Goal: Task Accomplishment & Management: Manage account settings

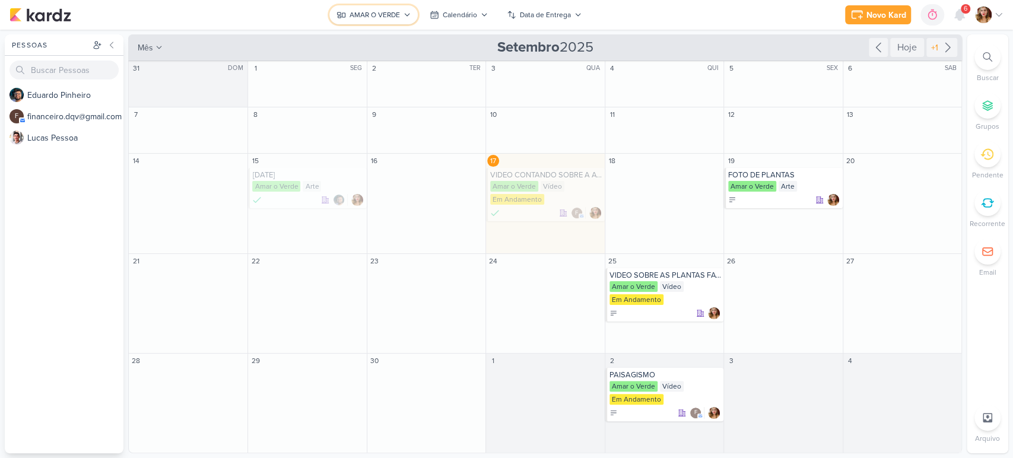
click at [396, 15] on div "AMAR O VERDE" at bounding box center [374, 14] width 50 height 11
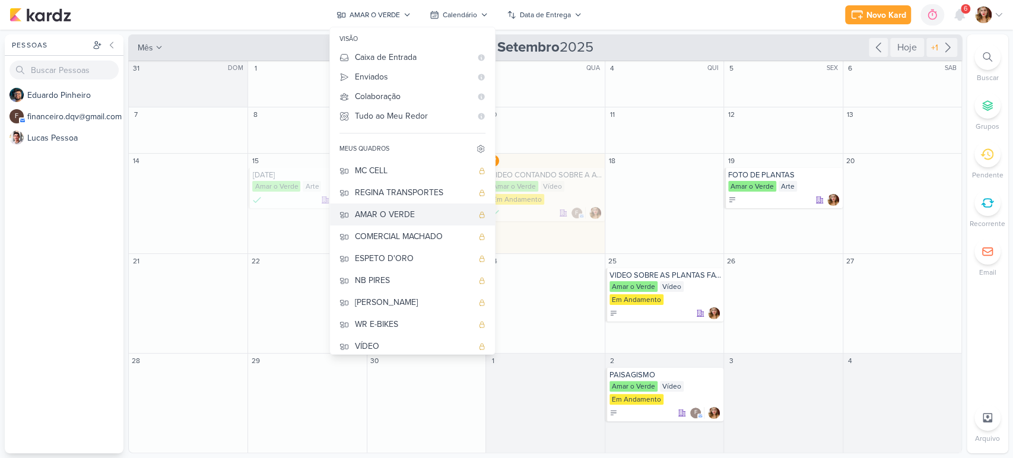
click at [405, 208] on div "AMAR O VERDE" at bounding box center [413, 214] width 117 height 12
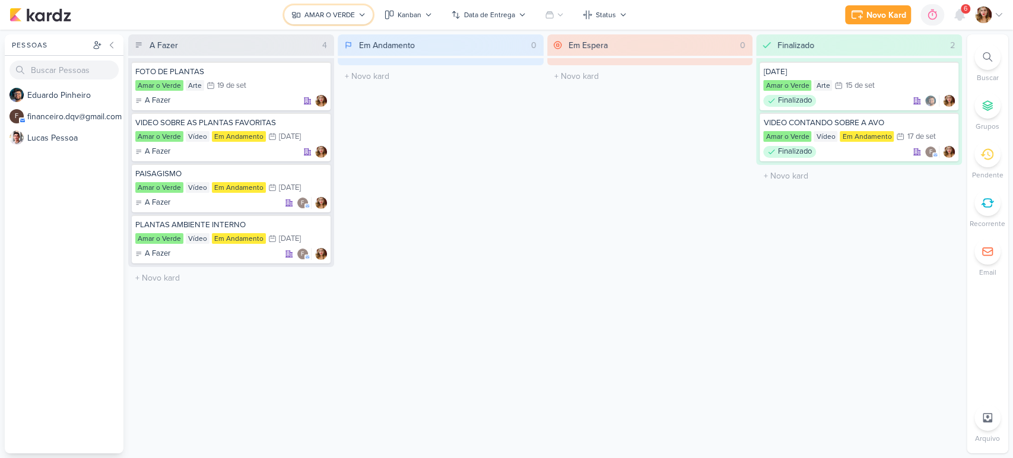
click at [339, 19] on div "AMAR O VERDE" at bounding box center [329, 14] width 50 height 11
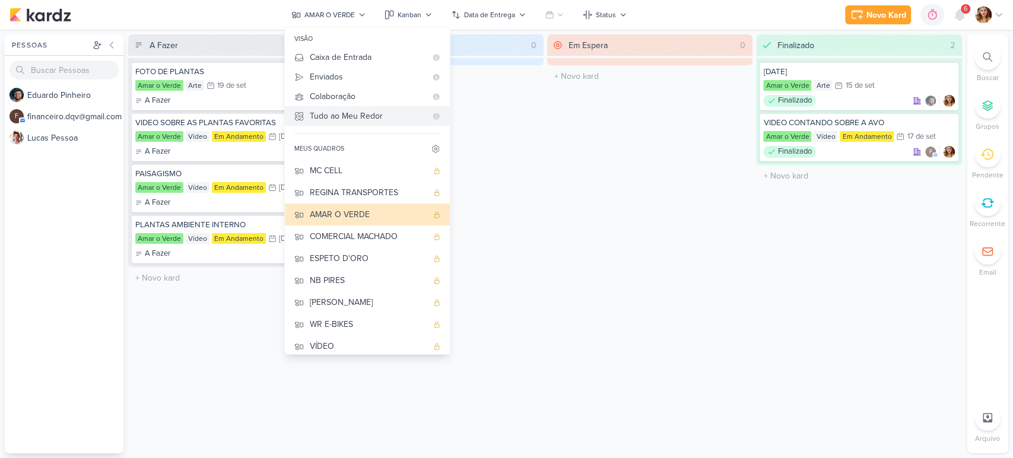
click at [382, 106] on Me-button "Tudo ao Meu Redor" at bounding box center [367, 116] width 165 height 20
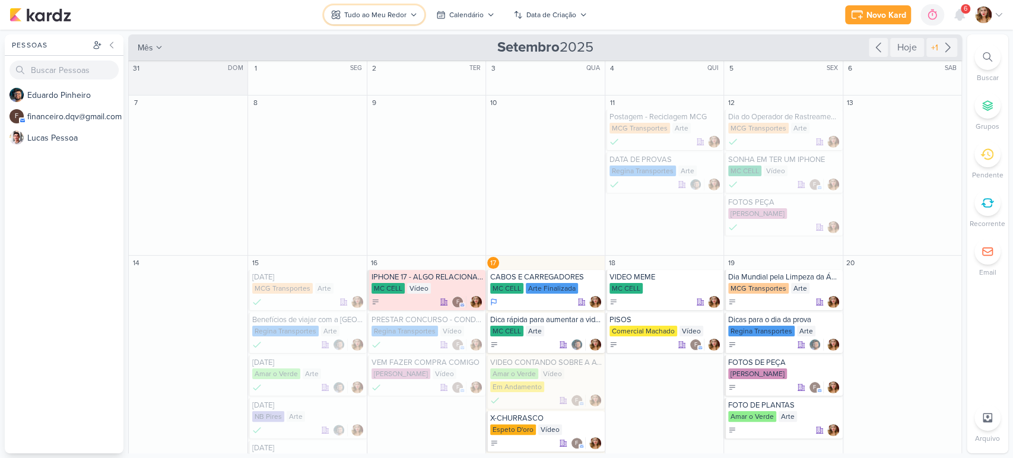
click at [397, 7] on button "Tudo ao Meu Redor" at bounding box center [374, 14] width 100 height 19
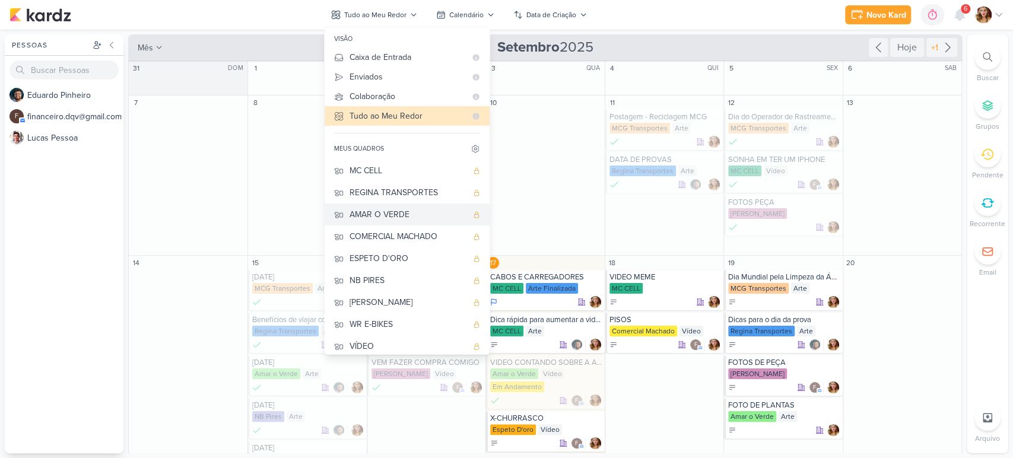
click at [403, 203] on button "AMAR O VERDE" at bounding box center [407, 214] width 165 height 22
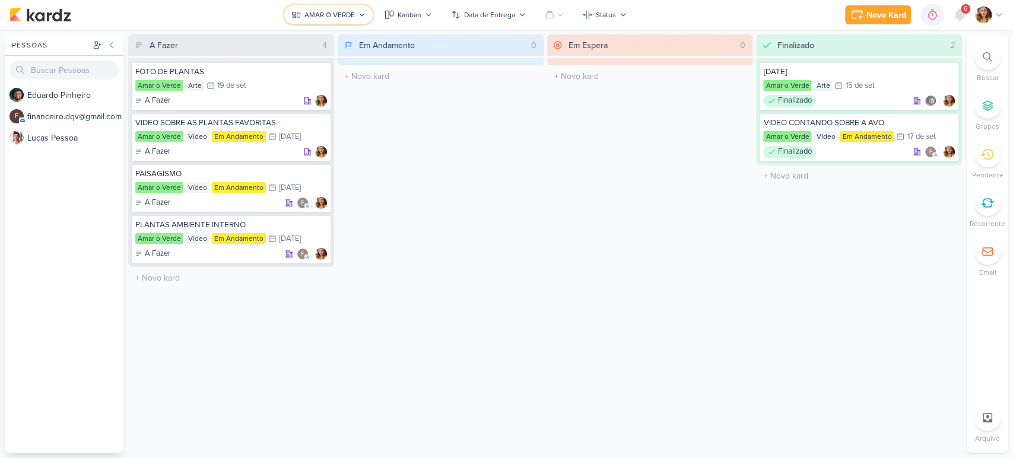
click at [362, 13] on icon at bounding box center [361, 14] width 7 height 7
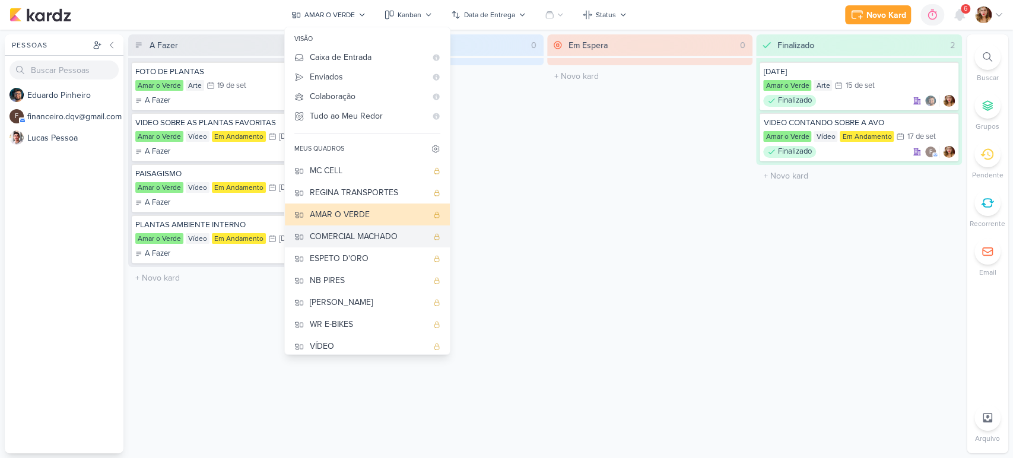
click at [405, 230] on div "COMERCIAL MACHADO" at bounding box center [368, 236] width 117 height 12
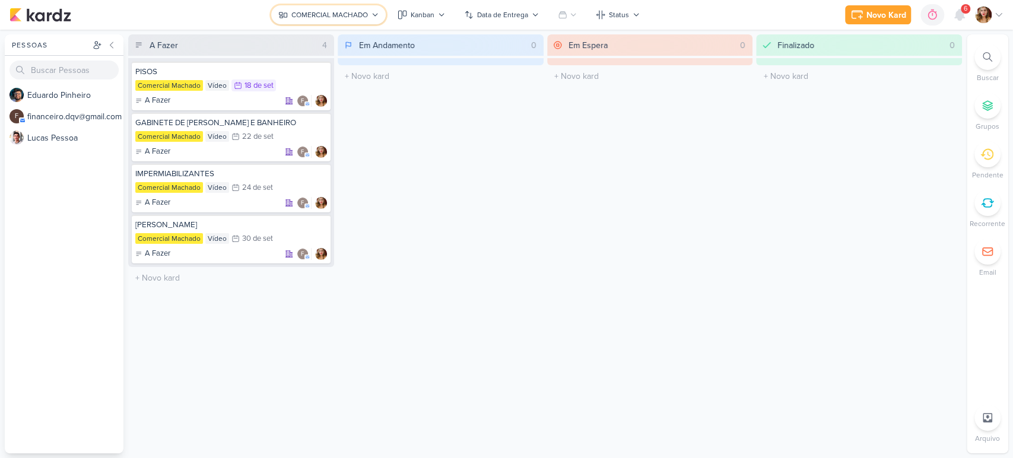
click at [345, 12] on div "COMERCIAL MACHADO" at bounding box center [329, 14] width 77 height 11
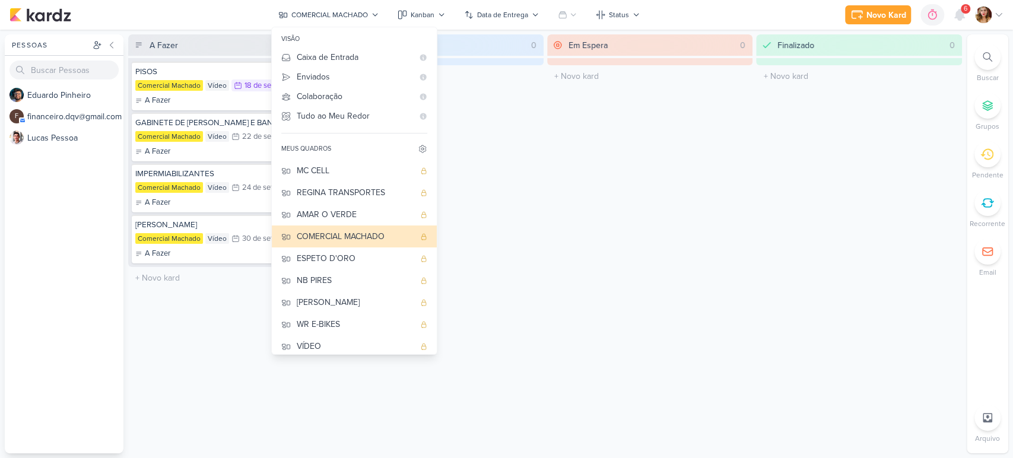
click at [479, 119] on div "Em Andamento 0 O título do kard deve ter menos que 100 caracteres" at bounding box center [441, 243] width 206 height 419
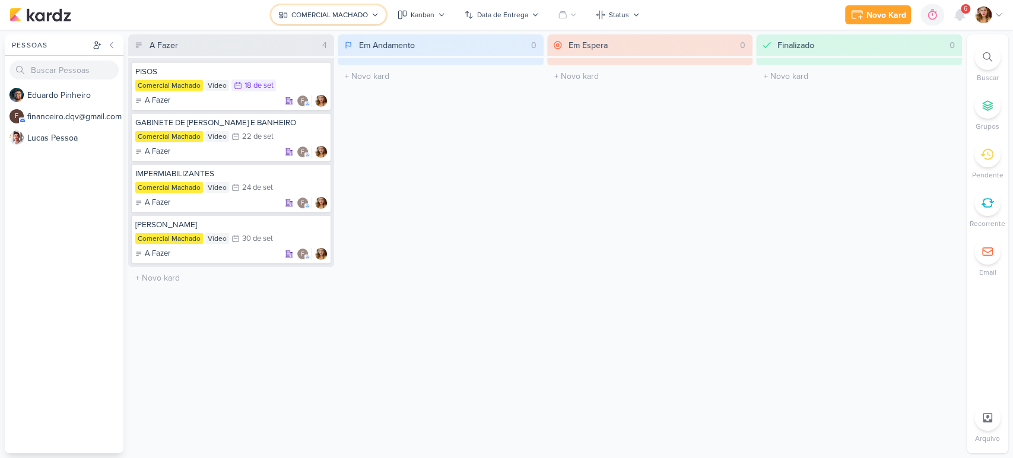
click at [301, 8] on button "COMERCIAL MACHADO" at bounding box center [328, 14] width 115 height 19
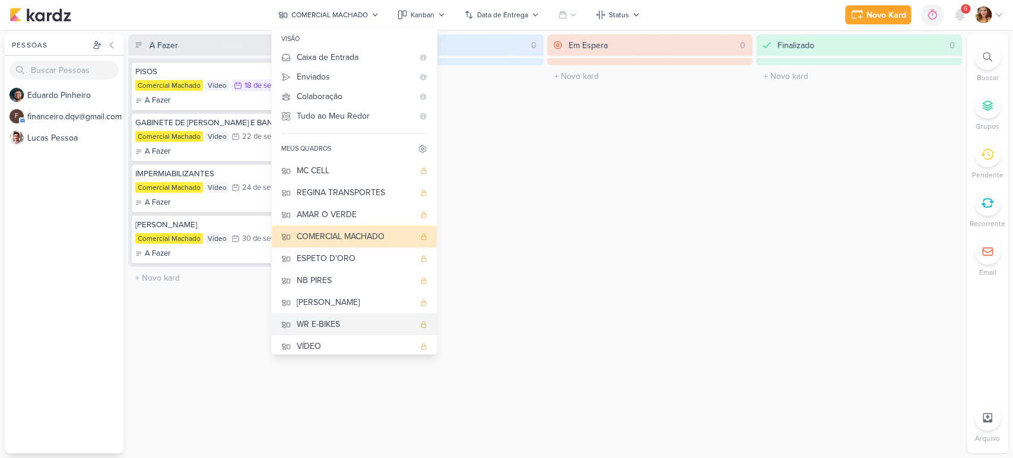
click at [376, 318] on div "WR E-BIKES" at bounding box center [355, 324] width 117 height 12
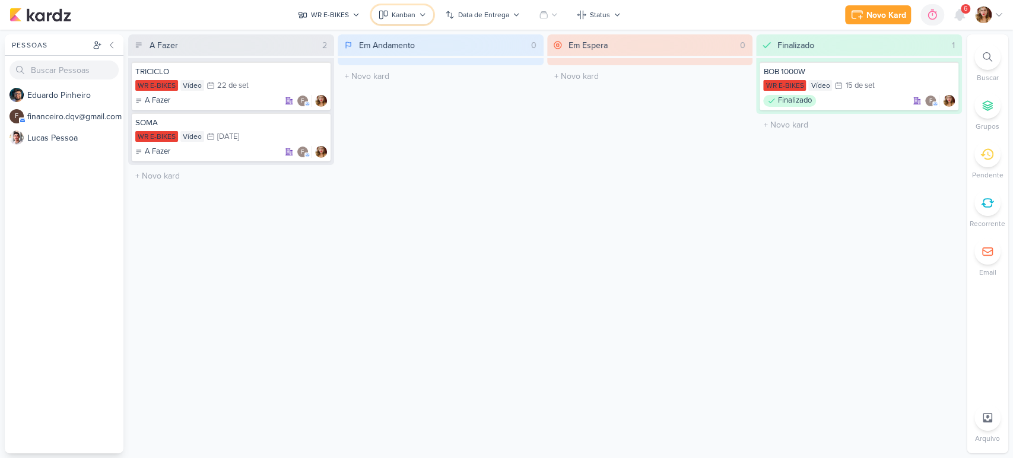
click at [419, 15] on icon at bounding box center [422, 14] width 7 height 7
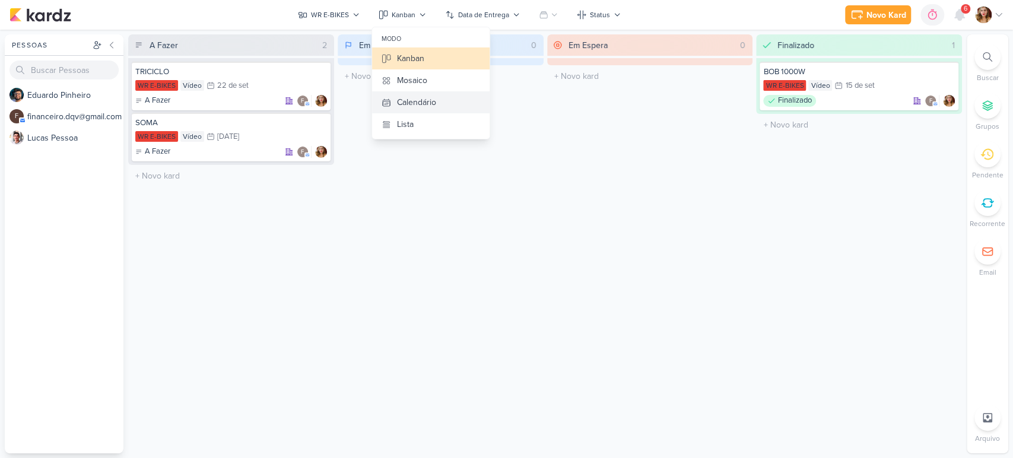
click at [429, 106] on div "Calendário" at bounding box center [416, 102] width 39 height 12
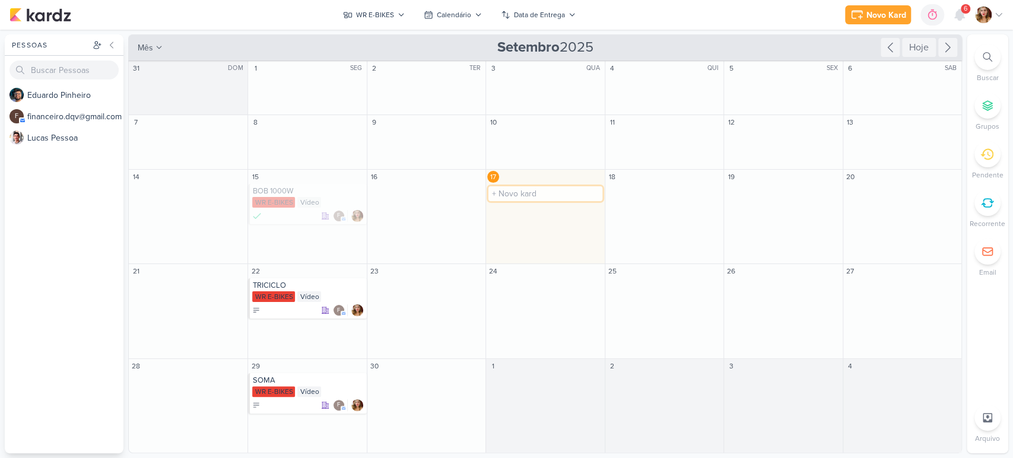
click at [551, 189] on input "text" at bounding box center [544, 193] width 113 height 15
type input "CONHEÇA A BOB"
click at [564, 197] on div "WR E-BIKES" at bounding box center [546, 203] width 112 height 12
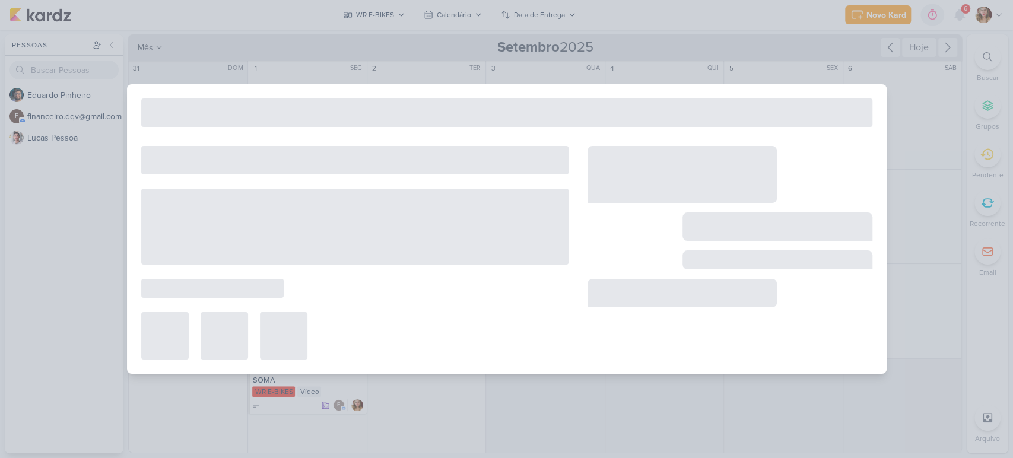
type input "CONHEÇA A BOB"
type input "[DATE] 23:59"
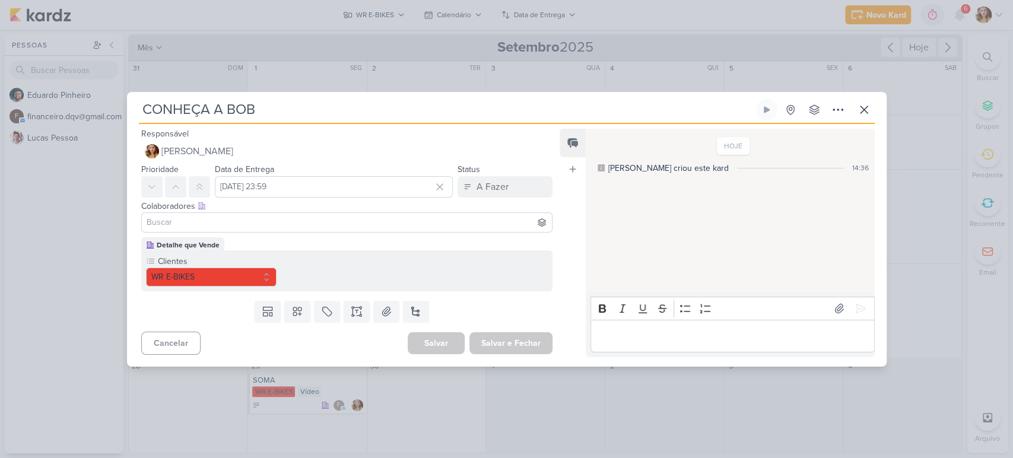
click at [278, 227] on input at bounding box center [347, 222] width 406 height 14
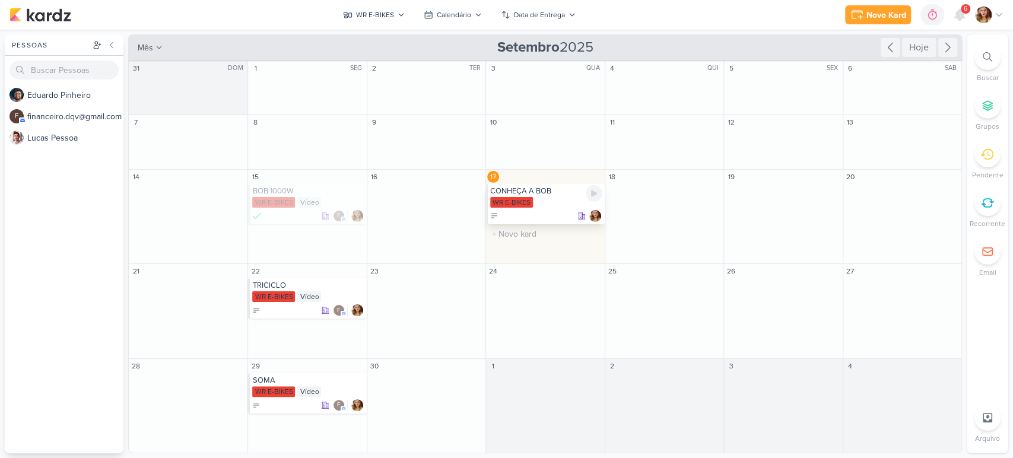
click at [565, 198] on div "WR E-BIKES" at bounding box center [546, 203] width 112 height 12
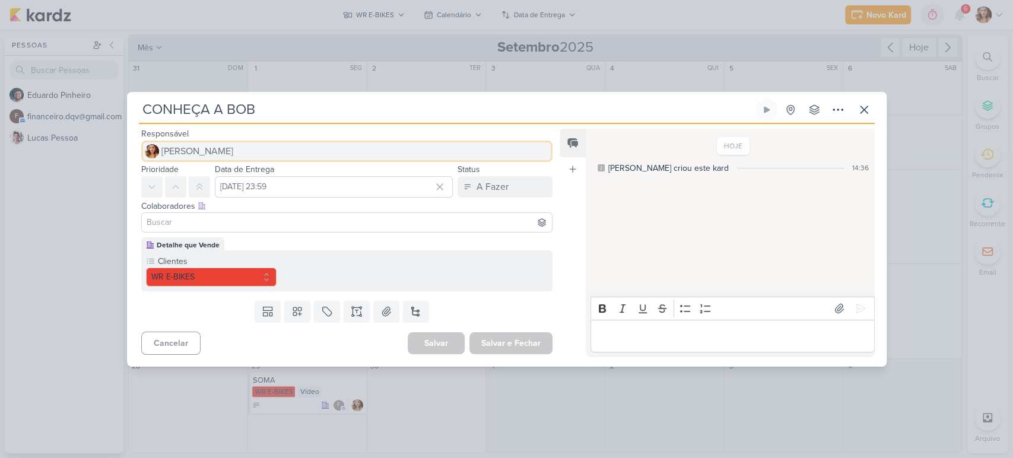
click at [185, 147] on span "[PERSON_NAME]" at bounding box center [197, 151] width 72 height 14
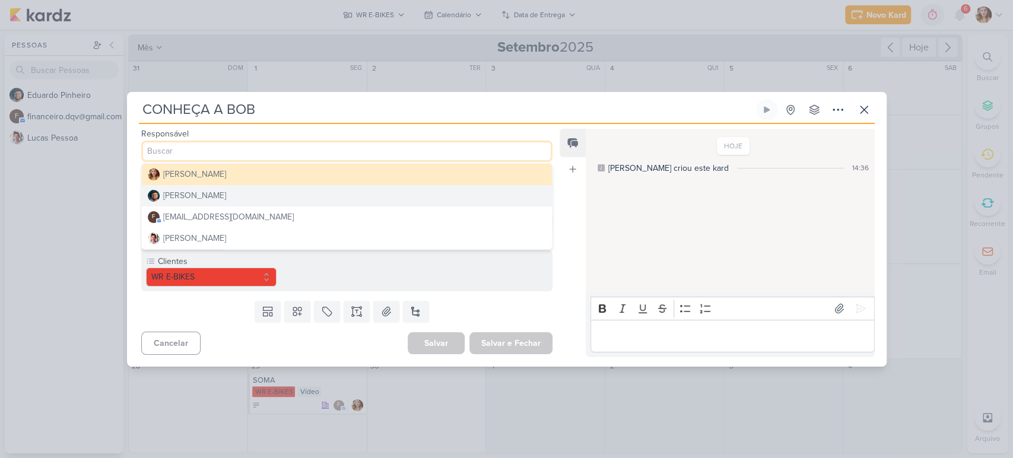
click at [229, 194] on button "[PERSON_NAME]" at bounding box center [347, 195] width 411 height 21
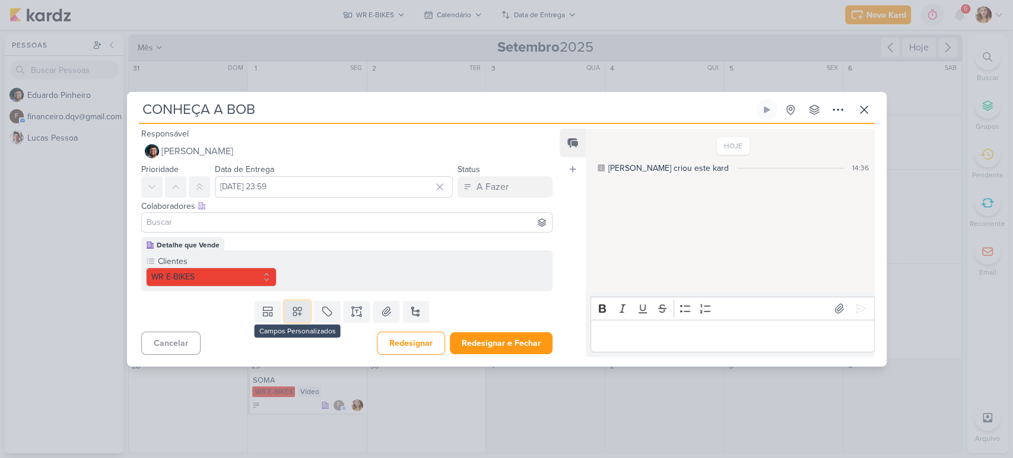
click at [291, 309] on icon at bounding box center [297, 312] width 12 height 12
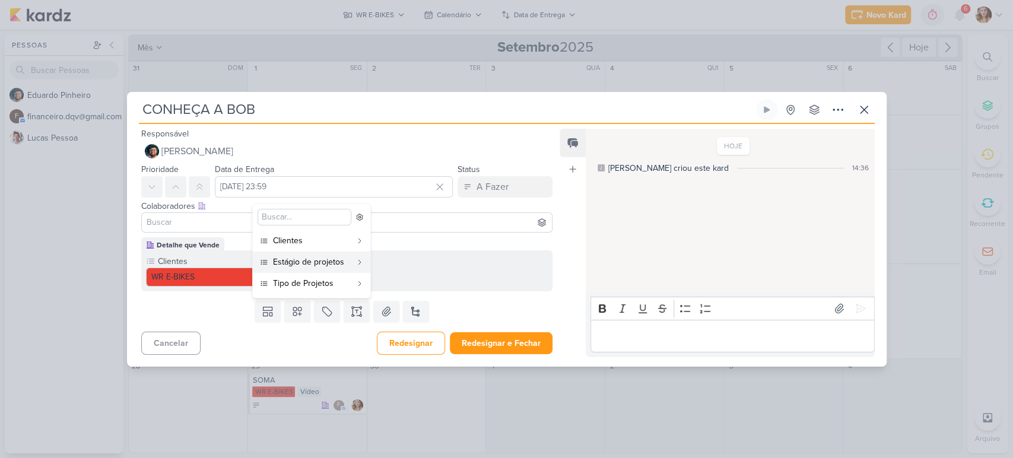
click at [507, 204] on div "Colaboradores Este kard pode ser visível a usuários da sua organização Este kar…" at bounding box center [347, 206] width 412 height 12
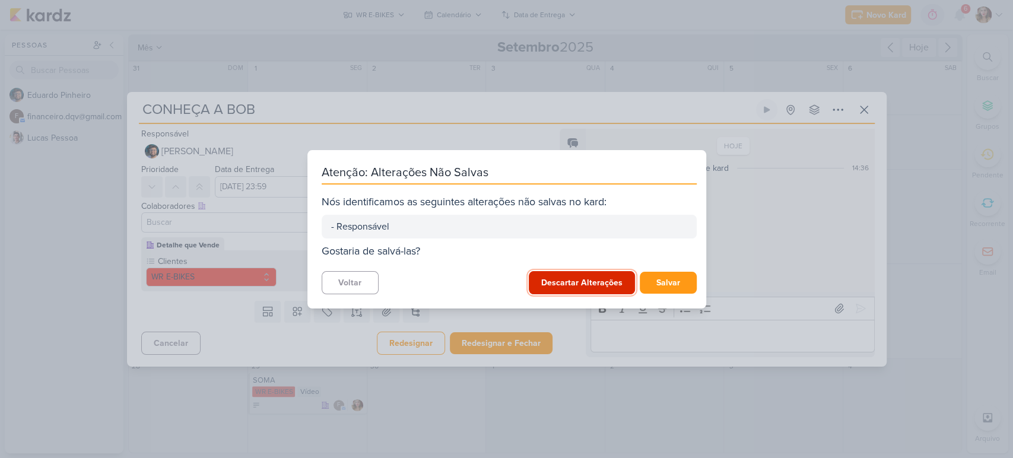
click at [574, 288] on button "Descartar Alterações" at bounding box center [582, 282] width 106 height 23
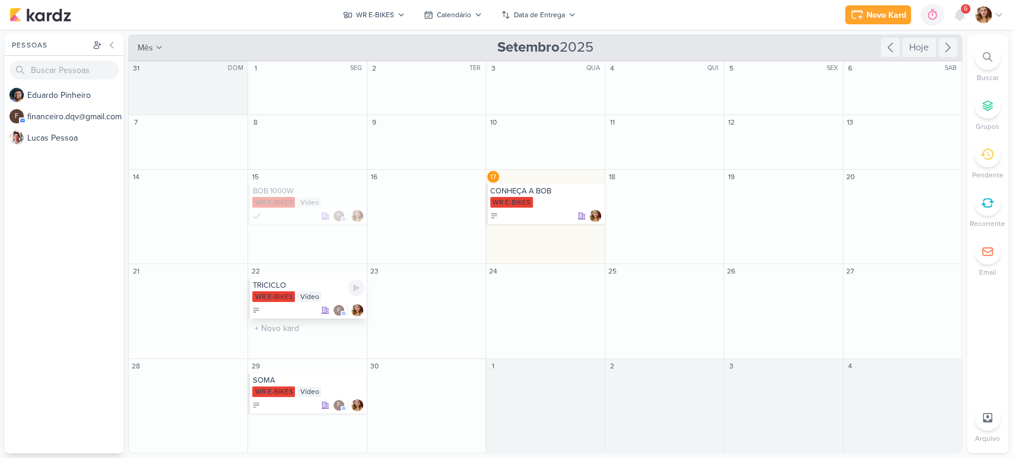
click at [284, 312] on div "f" at bounding box center [308, 310] width 112 height 12
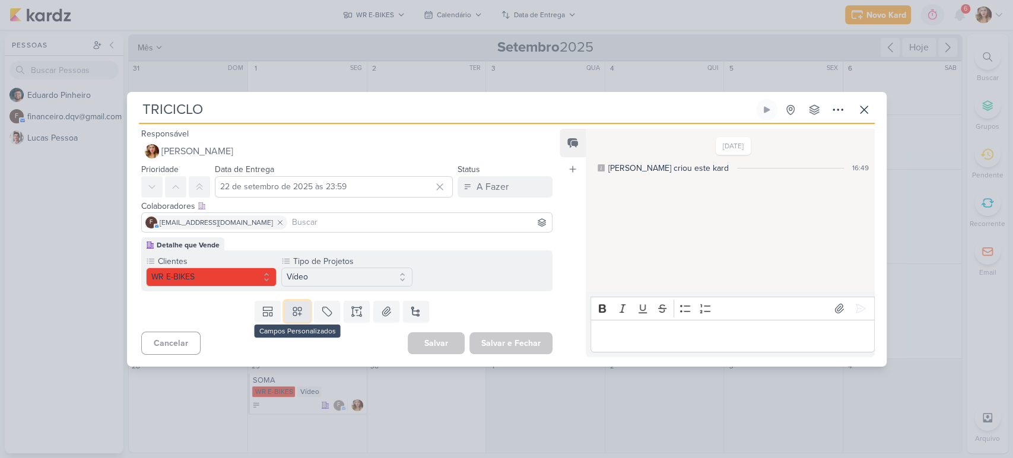
click at [297, 307] on icon at bounding box center [297, 312] width 12 height 12
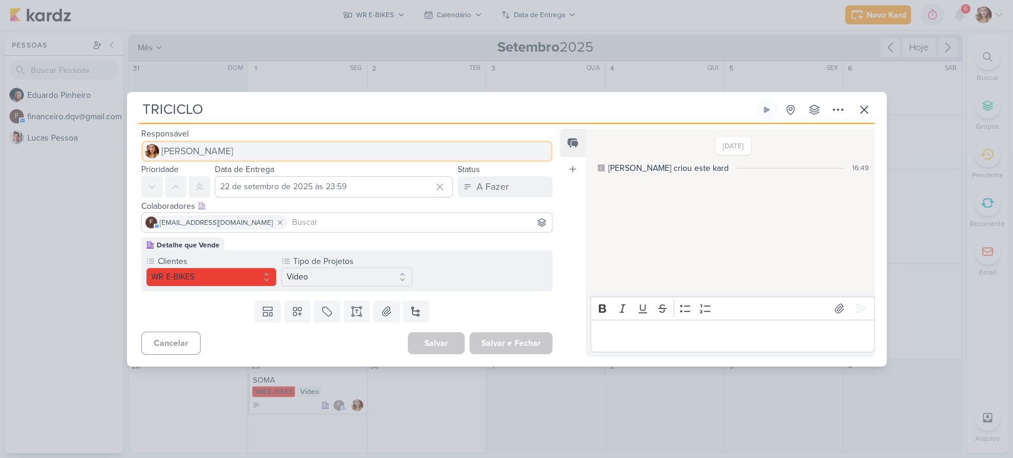
click at [263, 150] on button "[PERSON_NAME]" at bounding box center [347, 151] width 412 height 21
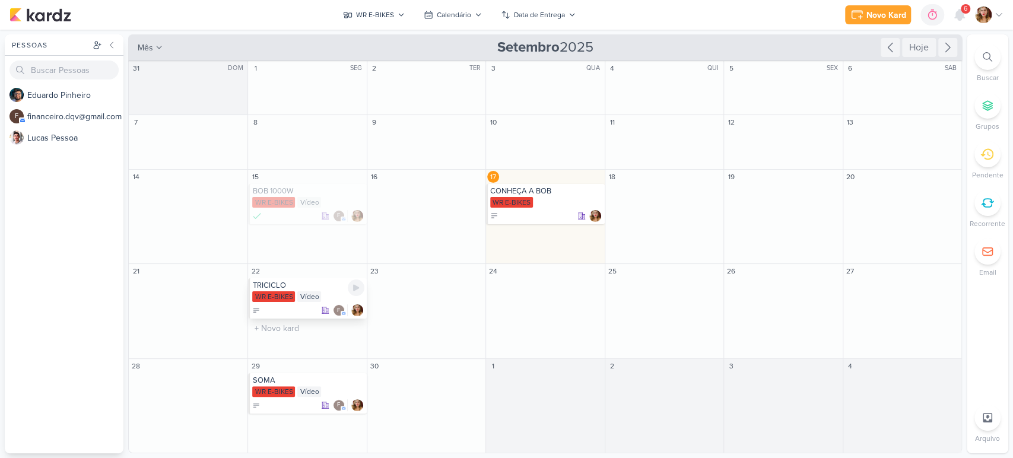
click at [307, 307] on div "f" at bounding box center [308, 310] width 112 height 12
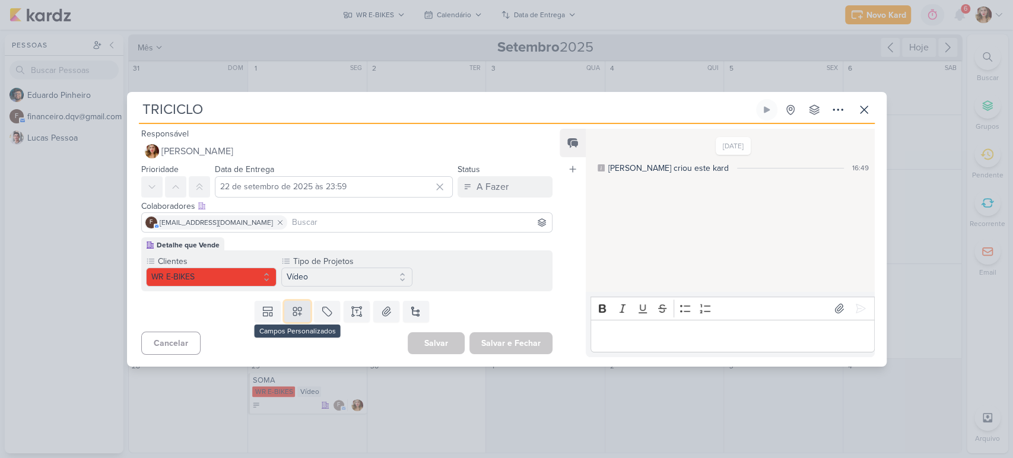
click at [293, 307] on icon at bounding box center [297, 311] width 8 height 8
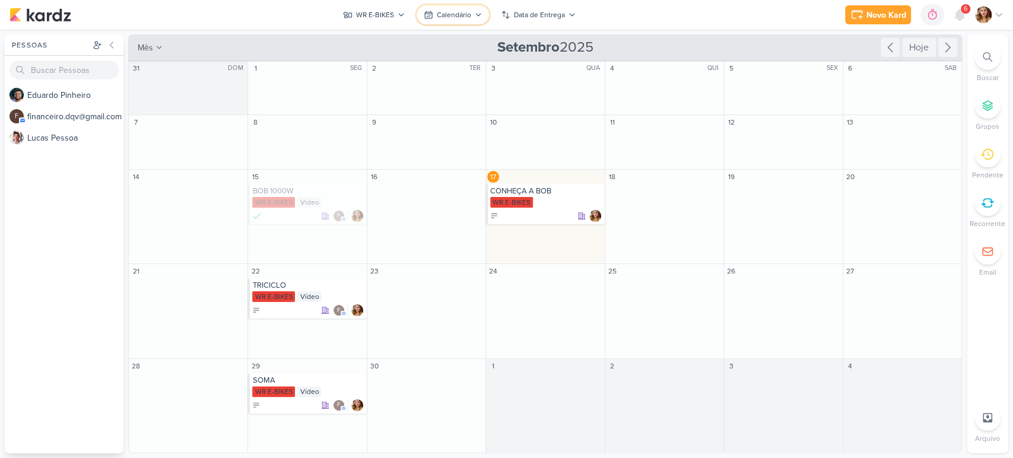
click at [454, 11] on div "Calendário" at bounding box center [454, 14] width 34 height 11
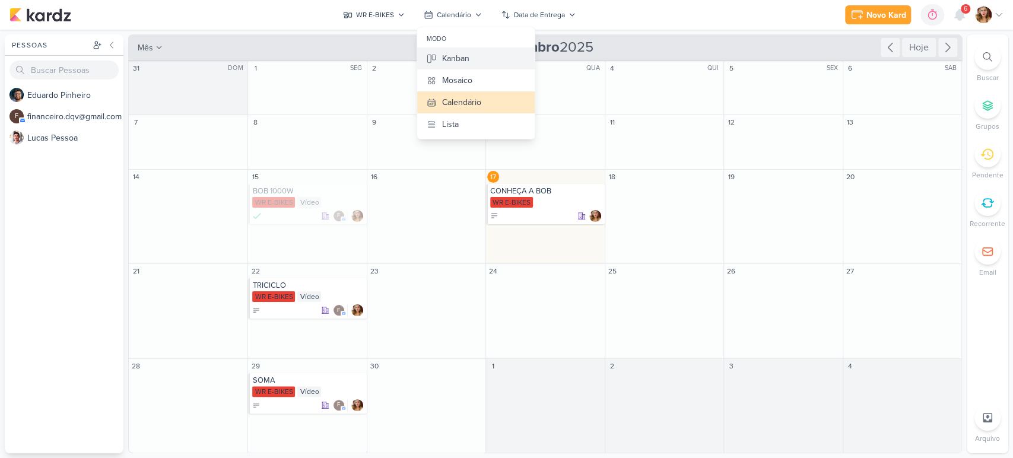
click at [449, 53] on div "Kanban" at bounding box center [455, 58] width 27 height 12
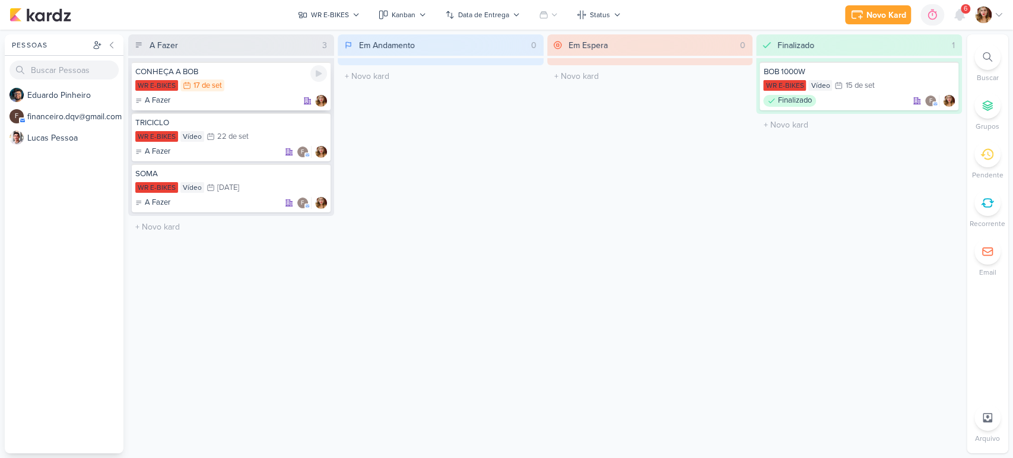
click at [236, 96] on div "A Fazer" at bounding box center [231, 101] width 192 height 12
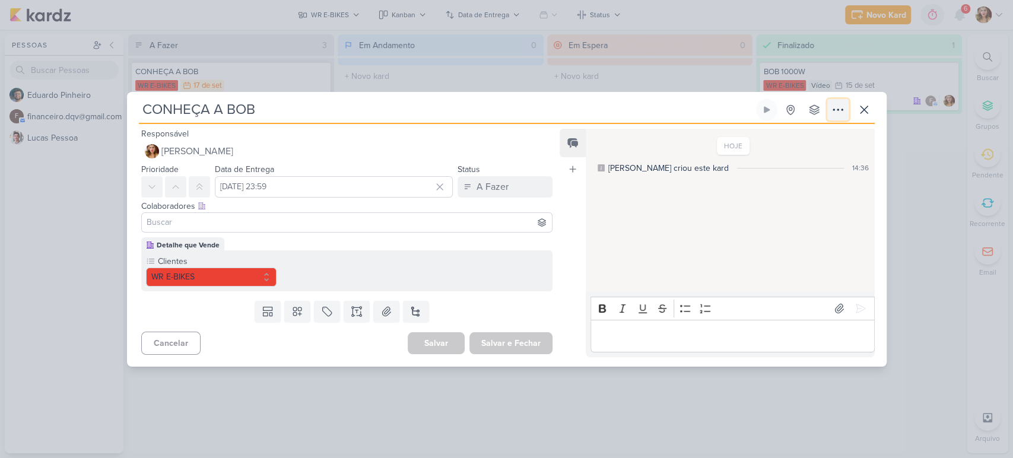
click at [837, 106] on icon at bounding box center [838, 110] width 14 height 14
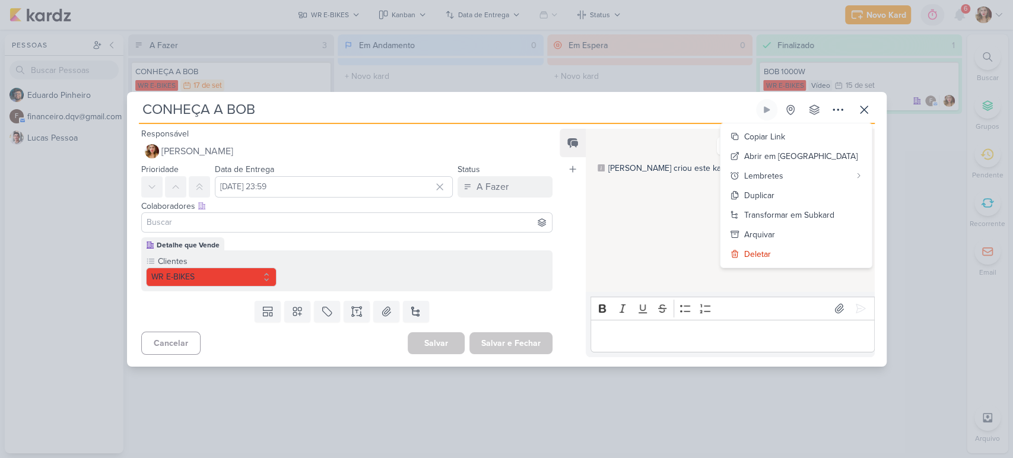
click at [323, 103] on input "CONHEÇA A BOB" at bounding box center [446, 109] width 615 height 21
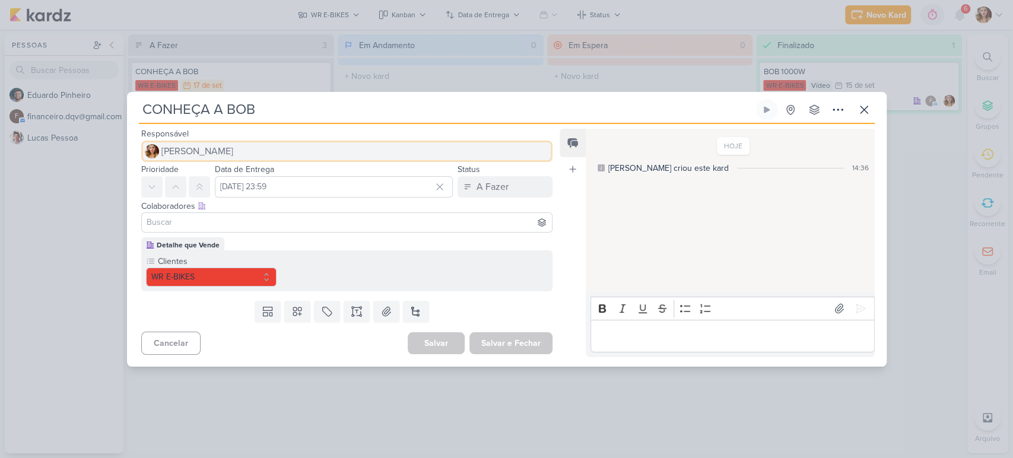
click at [241, 151] on button "[PERSON_NAME]" at bounding box center [347, 151] width 412 height 21
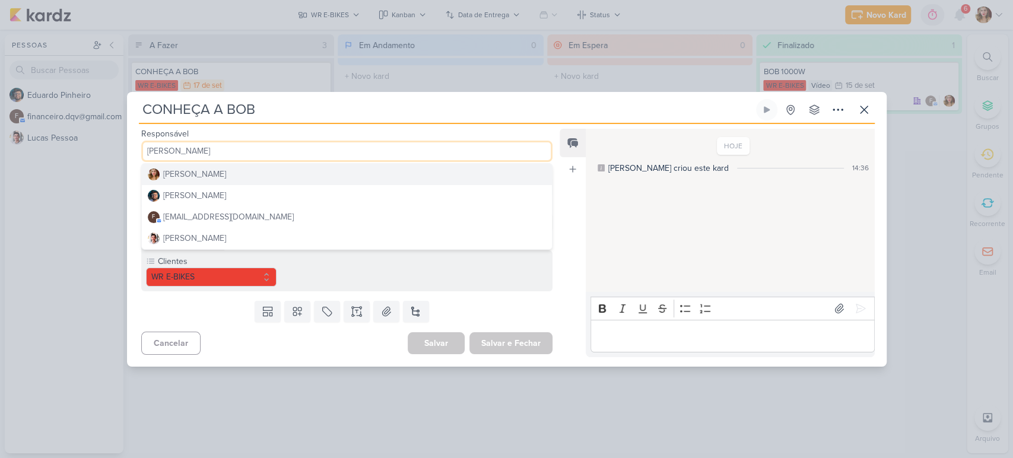
type input "LUCAS"
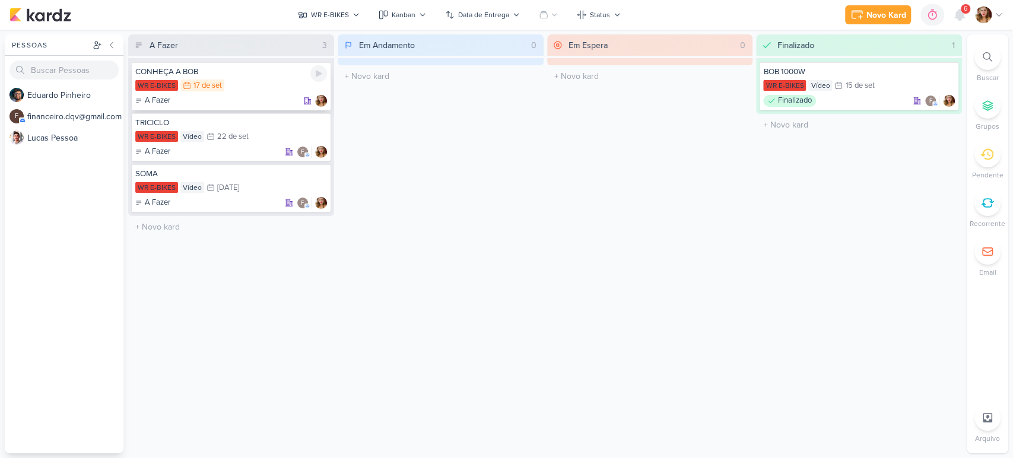
click at [221, 108] on div "CONHEÇA A BOB WR E-BIKES 17/9 [DATE] A Fazer" at bounding box center [231, 86] width 199 height 49
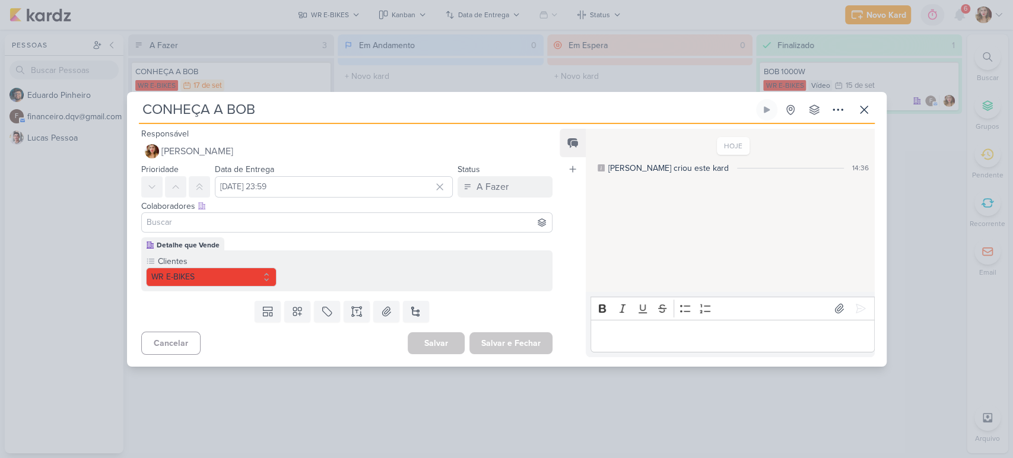
drag, startPoint x: 288, startPoint y: 231, endPoint x: 296, endPoint y: 225, distance: 10.1
click at [296, 225] on div at bounding box center [347, 222] width 412 height 20
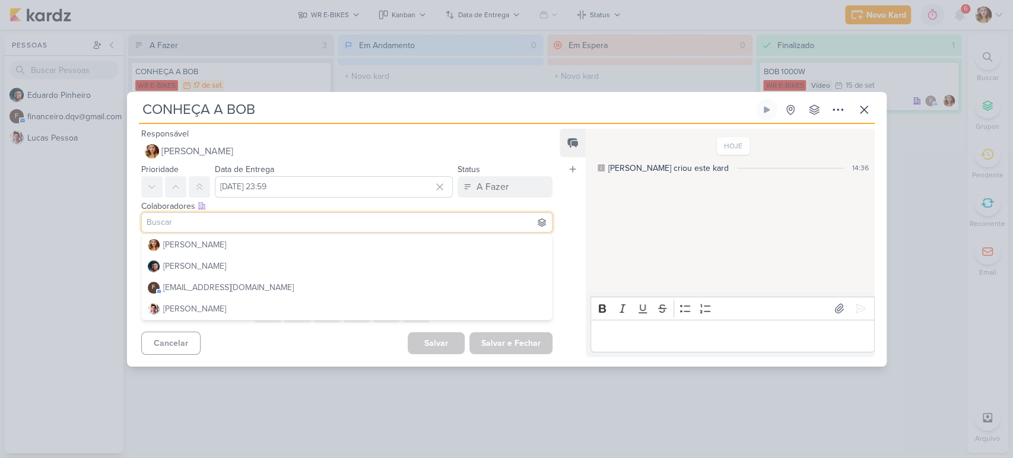
click at [296, 225] on input at bounding box center [347, 222] width 406 height 14
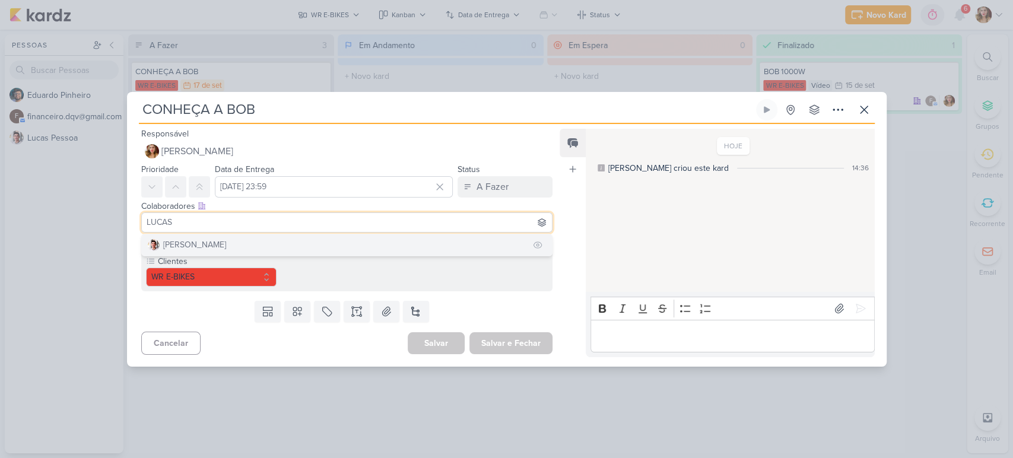
type input "LUCAS"
click at [253, 244] on button "[PERSON_NAME]" at bounding box center [347, 244] width 411 height 21
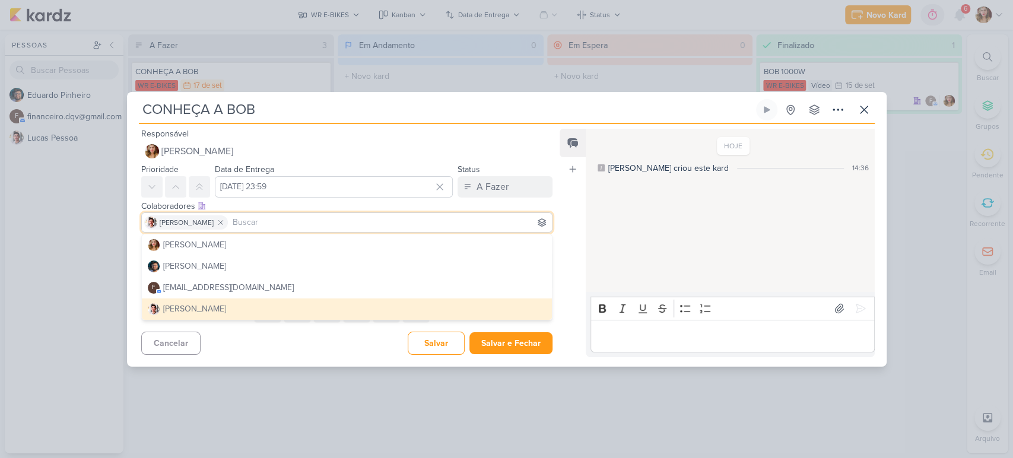
click at [302, 346] on div "Cancelar [GEOGRAPHIC_DATA] Salvar e Fechar Ctrl + Enter" at bounding box center [342, 342] width 431 height 30
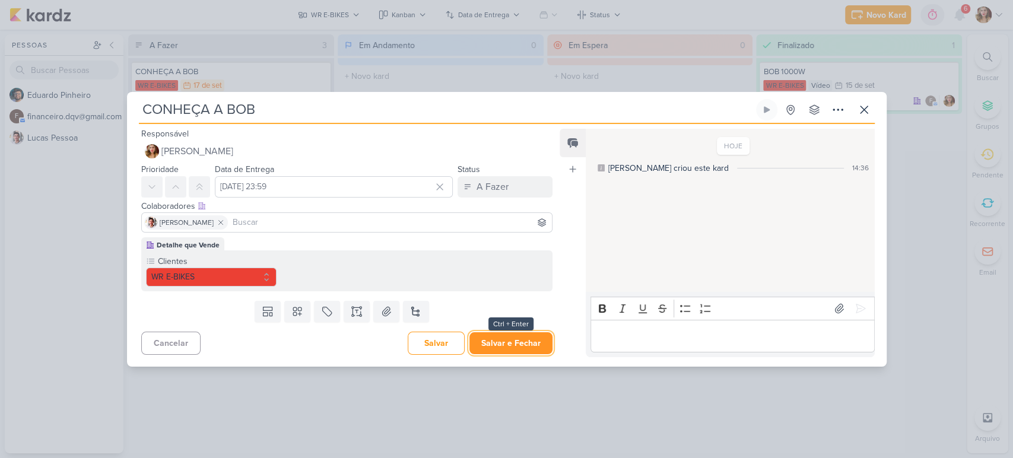
click at [524, 352] on button "Salvar e Fechar" at bounding box center [510, 343] width 83 height 22
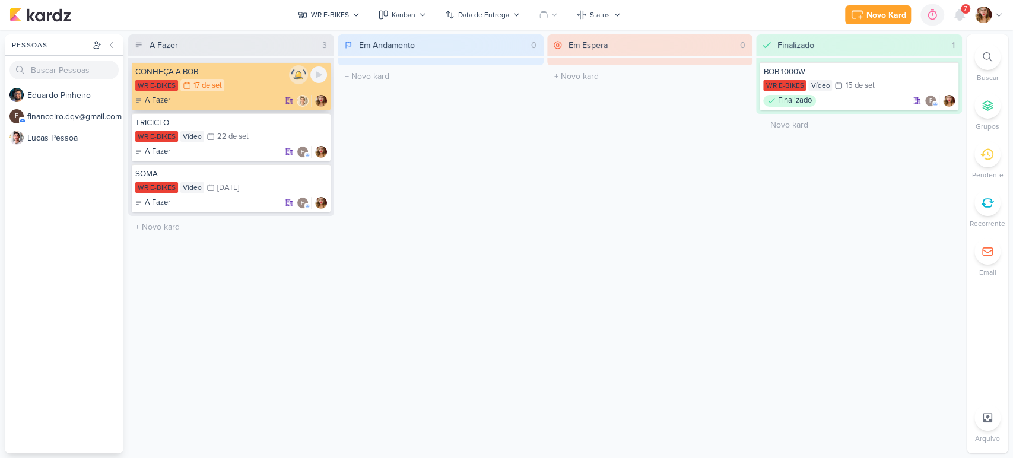
click at [299, 75] on img at bounding box center [298, 75] width 17 height 17
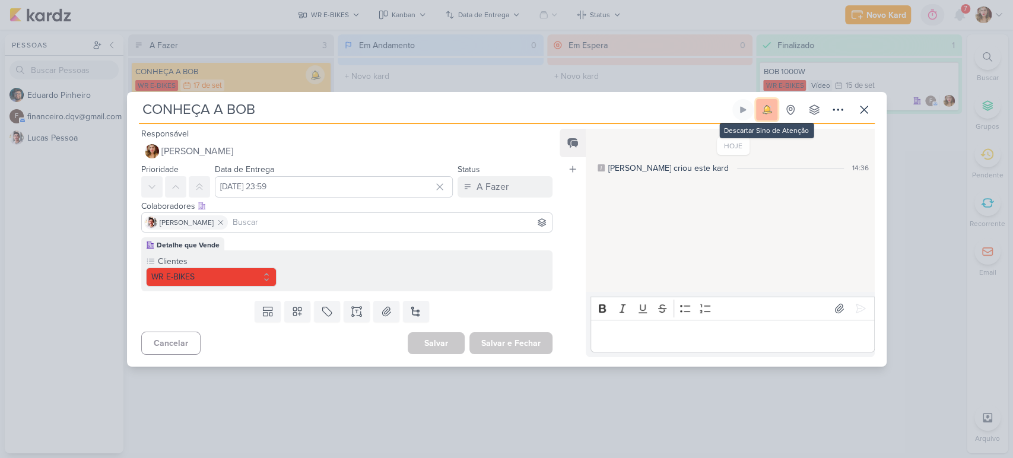
click at [769, 113] on img at bounding box center [766, 109] width 17 height 17
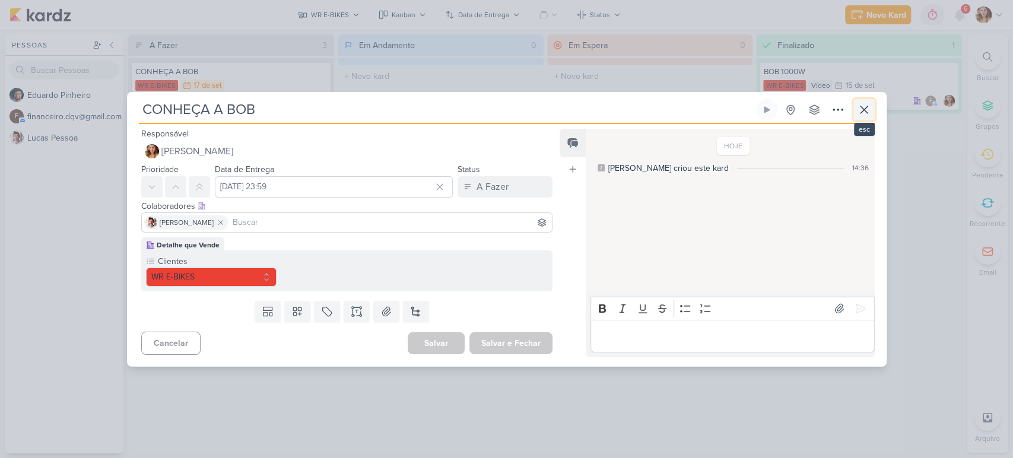
click at [858, 112] on icon at bounding box center [864, 110] width 14 height 14
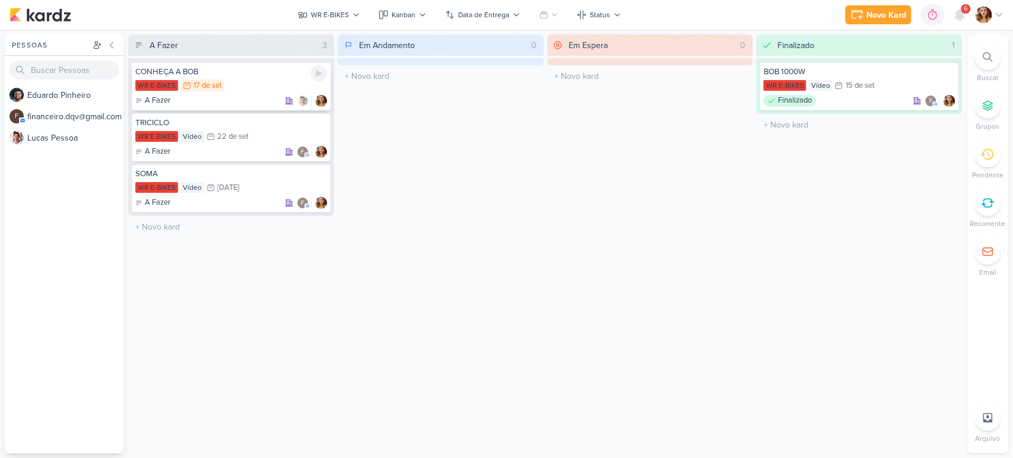
click at [221, 83] on div "17 de set" at bounding box center [207, 86] width 28 height 8
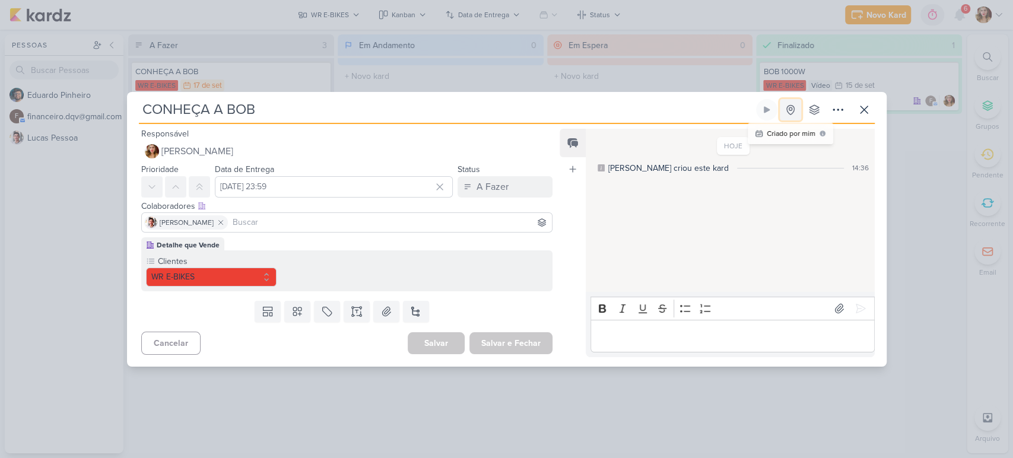
click at [787, 108] on icon at bounding box center [790, 110] width 12 height 12
click at [868, 112] on icon at bounding box center [864, 110] width 14 height 14
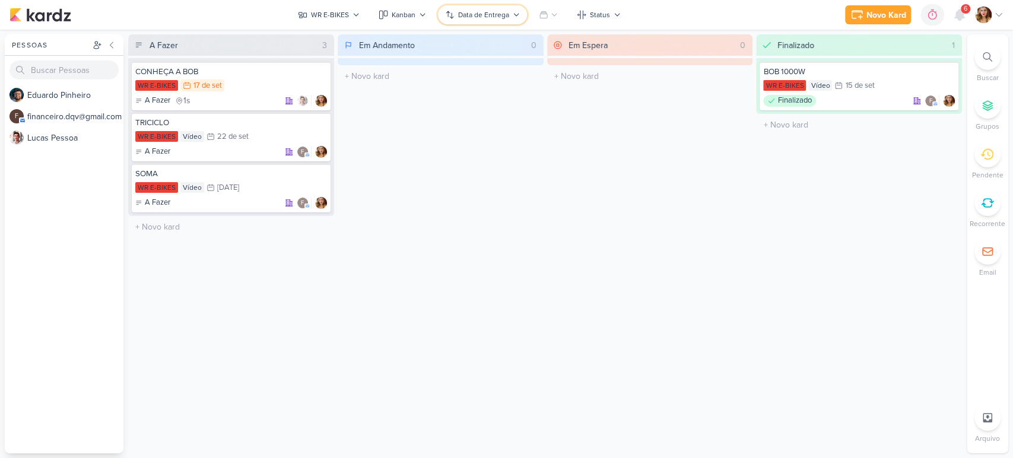
click at [493, 18] on div "Data de Entrega" at bounding box center [483, 14] width 51 height 11
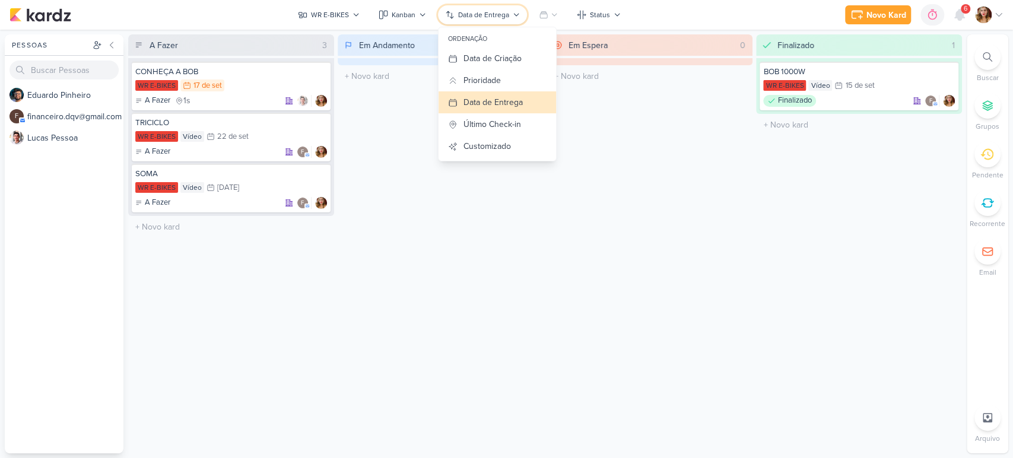
click at [493, 18] on div "Data de Entrega" at bounding box center [483, 14] width 51 height 11
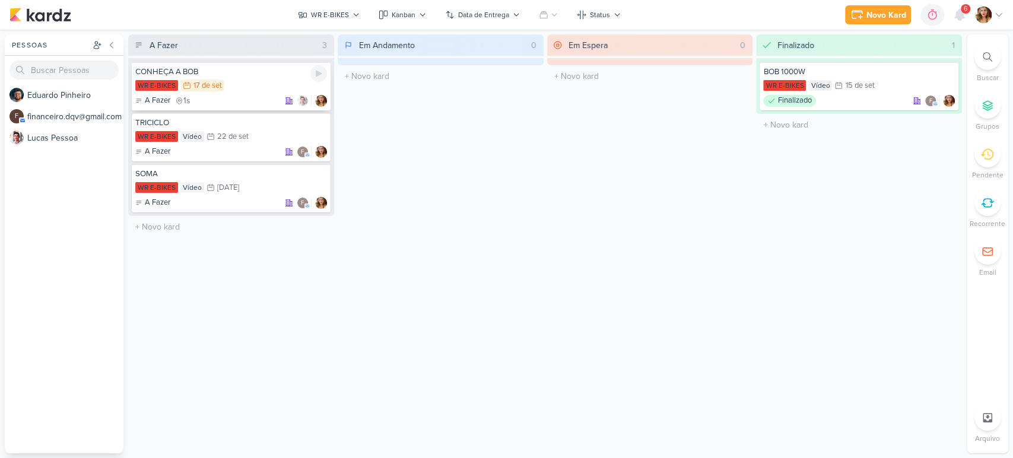
click at [245, 84] on div "WR E-BIKES 17/9 [DATE]" at bounding box center [231, 86] width 192 height 13
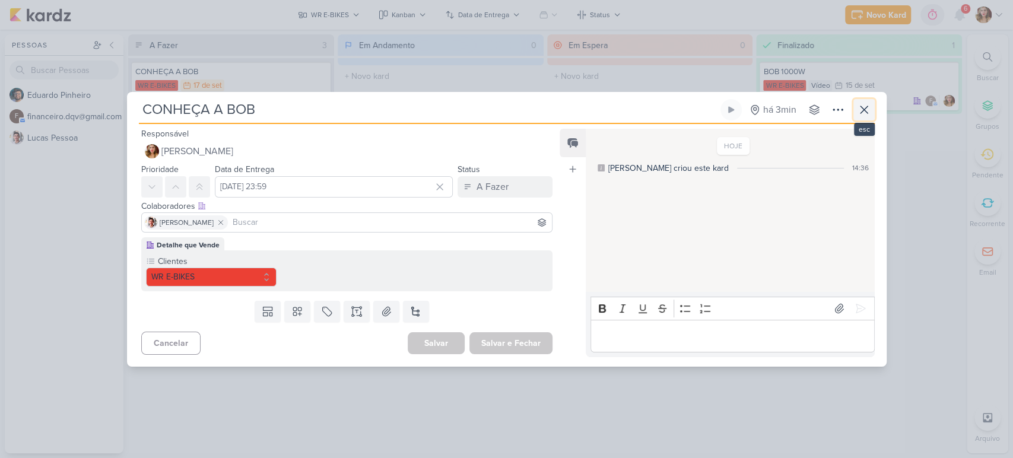
click at [858, 109] on icon at bounding box center [864, 110] width 14 height 14
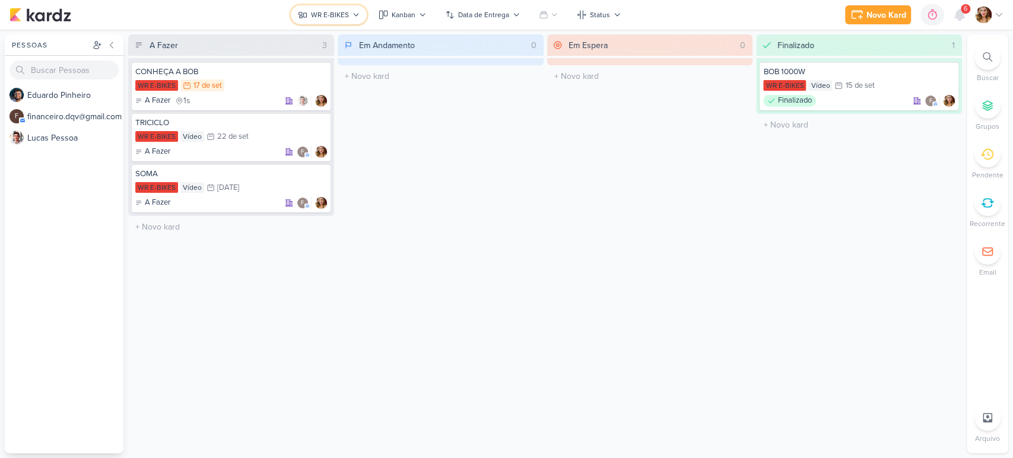
click at [297, 7] on button "WR E-BIKES" at bounding box center [329, 14] width 76 height 19
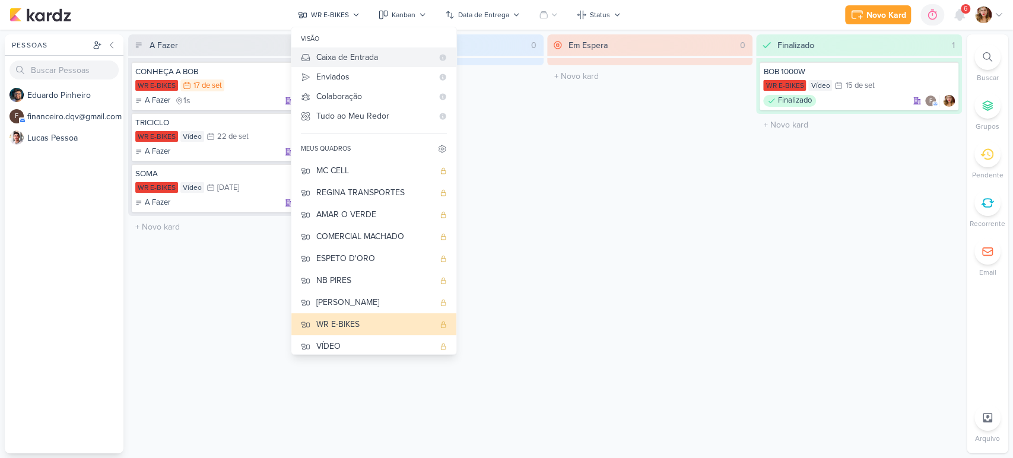
click at [375, 59] on div "Caixa de Entrada" at bounding box center [374, 57] width 116 height 12
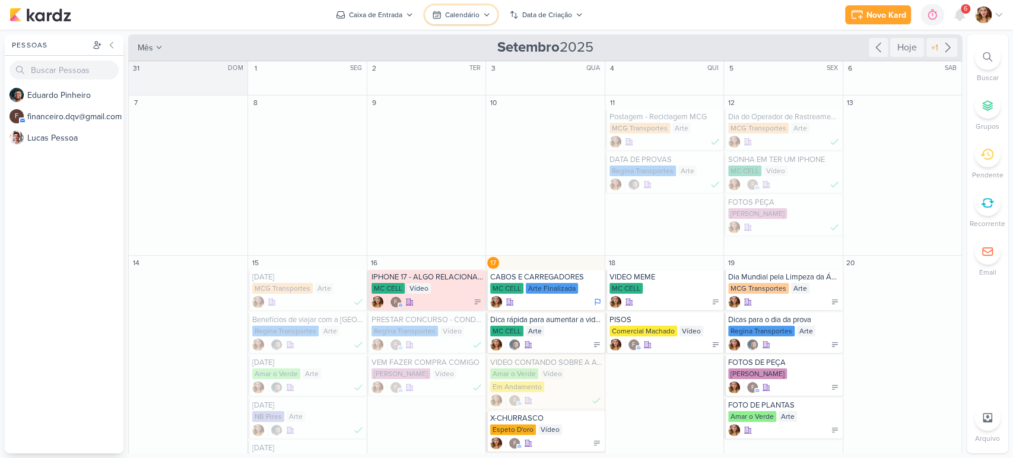
click at [465, 9] on div "Calendário" at bounding box center [462, 14] width 34 height 11
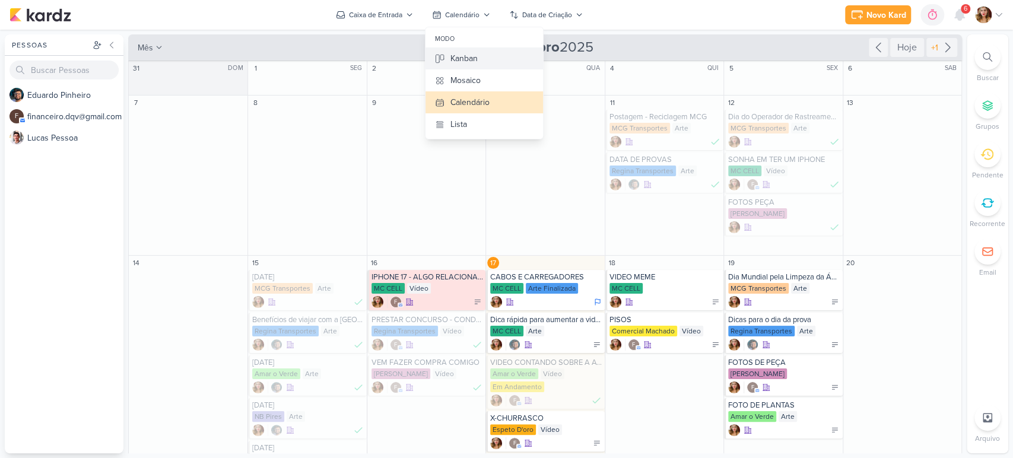
click at [451, 63] on div "Kanban" at bounding box center [463, 58] width 27 height 12
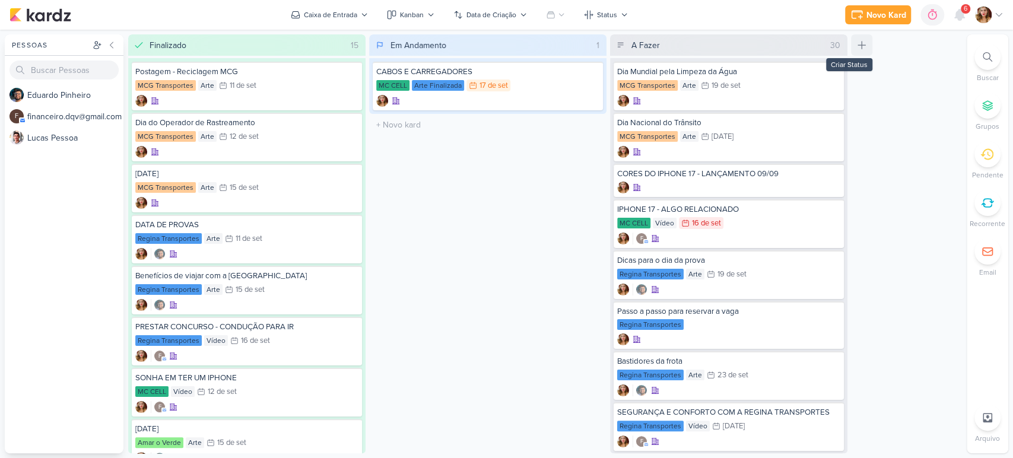
click at [857, 44] on icon at bounding box center [862, 45] width 12 height 12
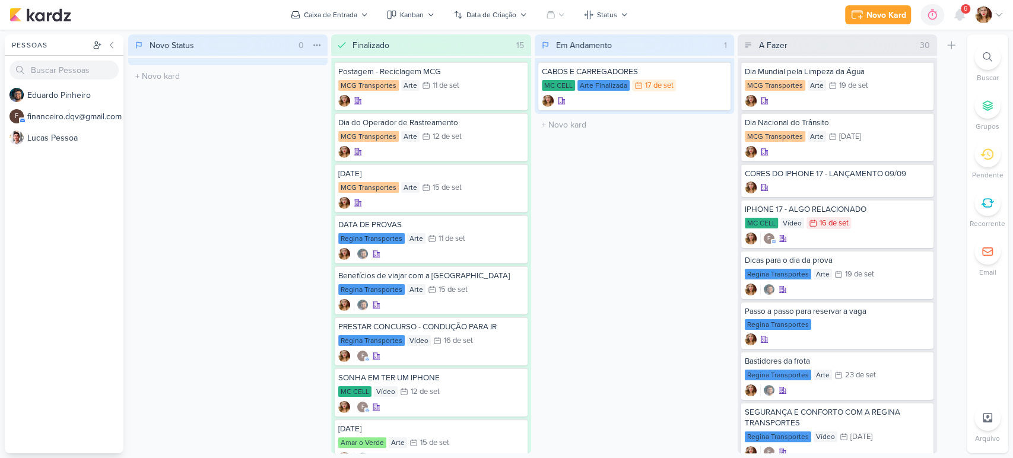
click at [212, 43] on input "Novo Status" at bounding box center [220, 45] width 147 height 17
click at [139, 46] on icon at bounding box center [138, 44] width 7 height 9
click at [321, 42] on icon at bounding box center [316, 44] width 9 height 9
click at [275, 114] on div "Deletar" at bounding box center [266, 109] width 115 height 20
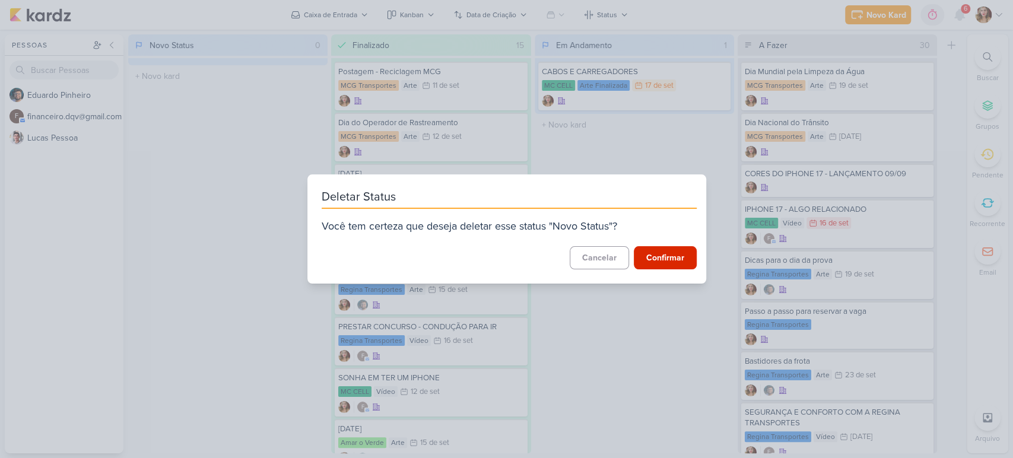
click at [651, 255] on button "Confirmar" at bounding box center [665, 257] width 63 height 23
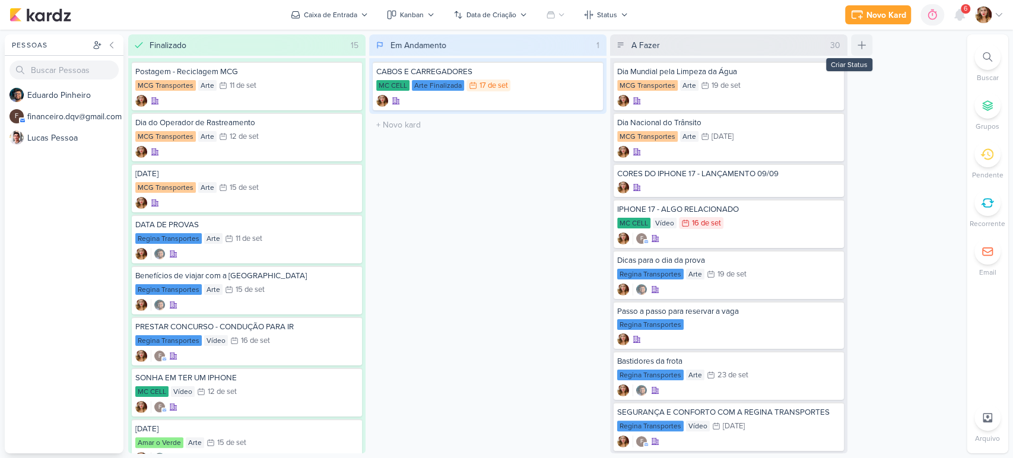
click at [870, 40] on button at bounding box center [861, 44] width 21 height 21
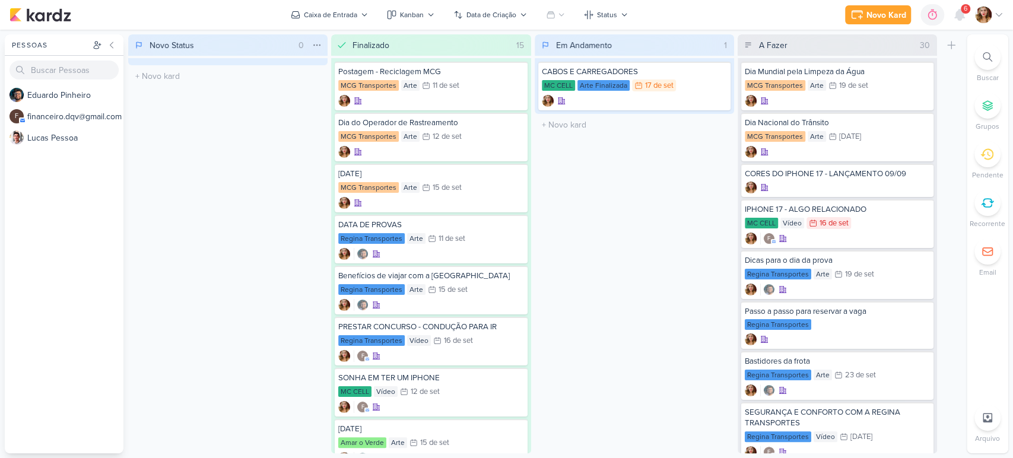
click at [248, 42] on input "Novo Status" at bounding box center [220, 45] width 147 height 17
click at [486, 94] on div "Postagem - Reciclagem MCG MCG Transportes Arte 11/9 [DATE]" at bounding box center [431, 86] width 192 height 49
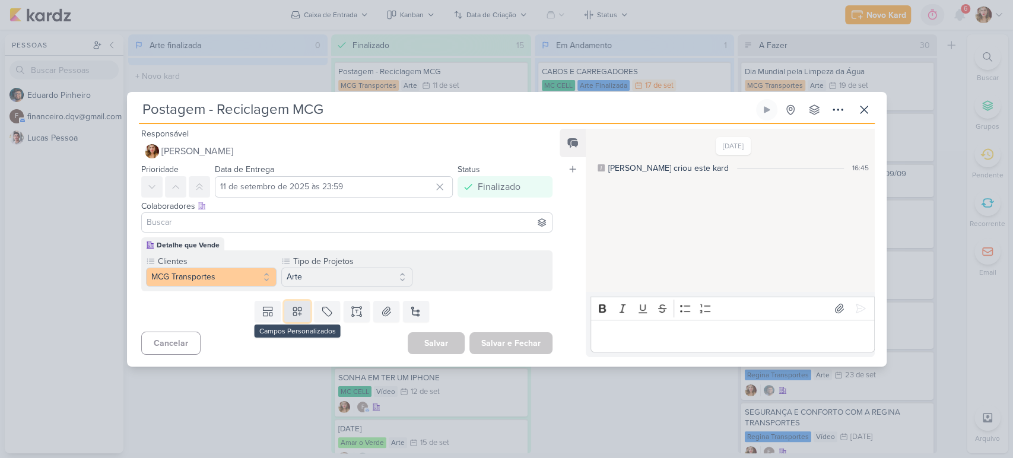
click at [298, 312] on icon at bounding box center [297, 312] width 12 height 12
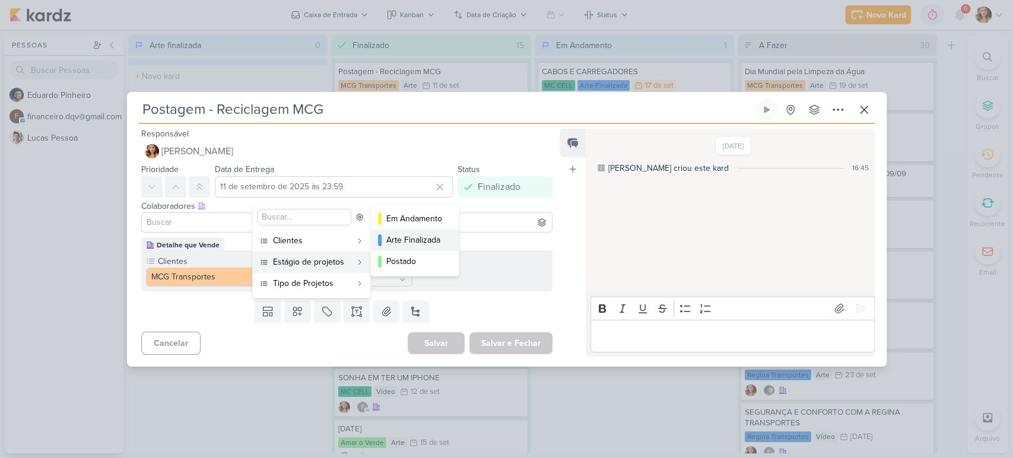
click at [422, 236] on div "Arte Finalizada" at bounding box center [415, 240] width 58 height 12
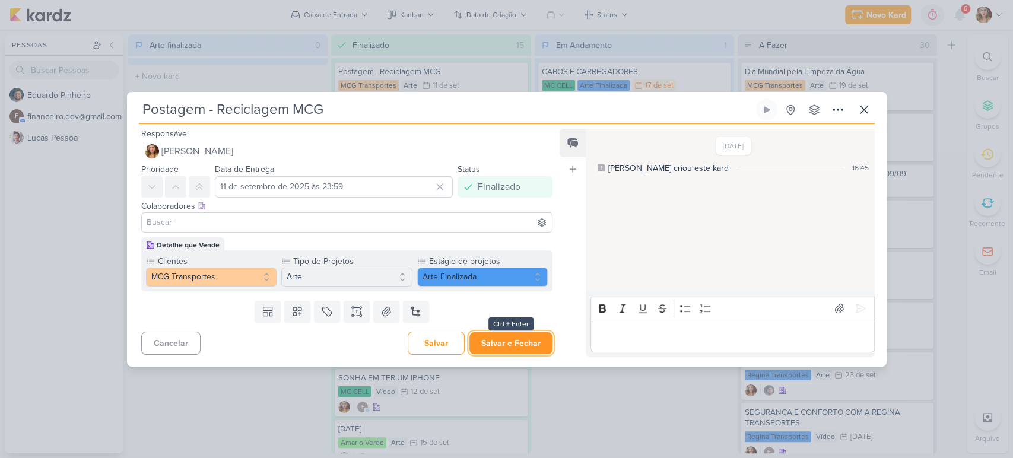
click at [526, 344] on button "Salvar e Fechar" at bounding box center [510, 343] width 83 height 22
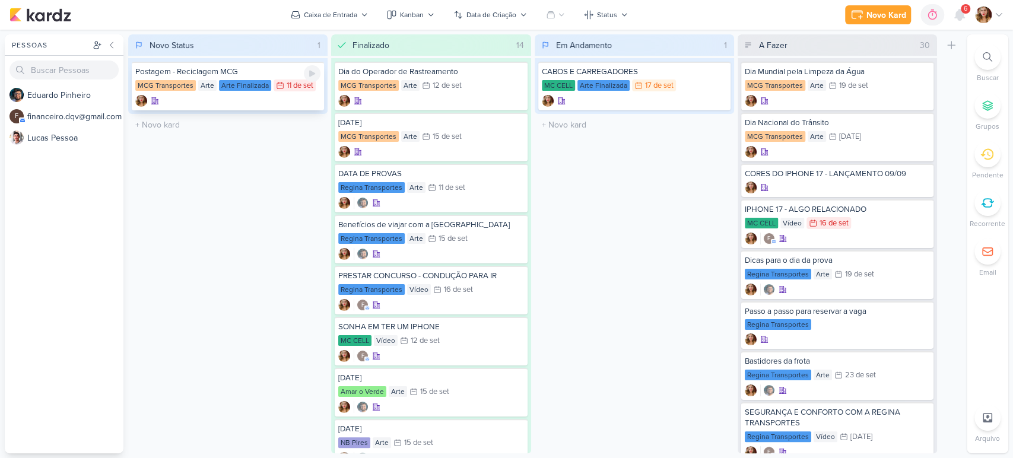
type input "Novo Status"
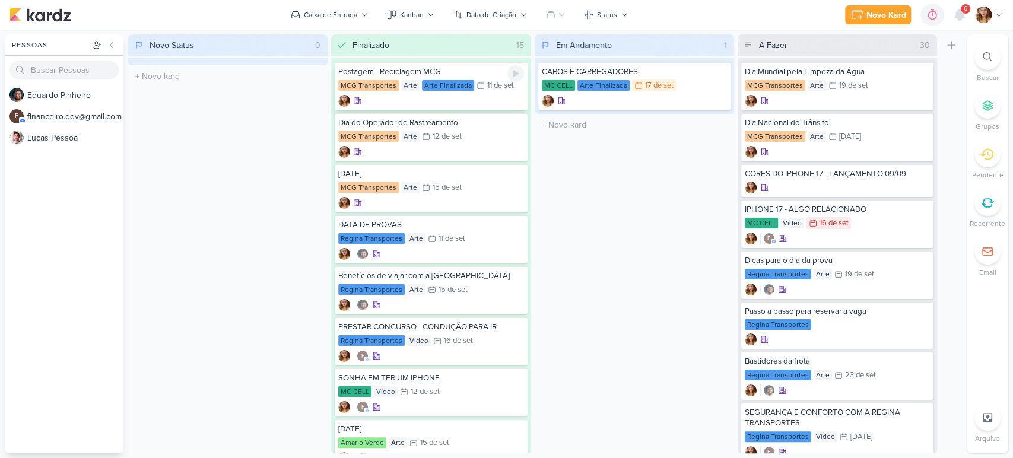
click at [446, 87] on div "Arte Finalizada" at bounding box center [448, 85] width 52 height 11
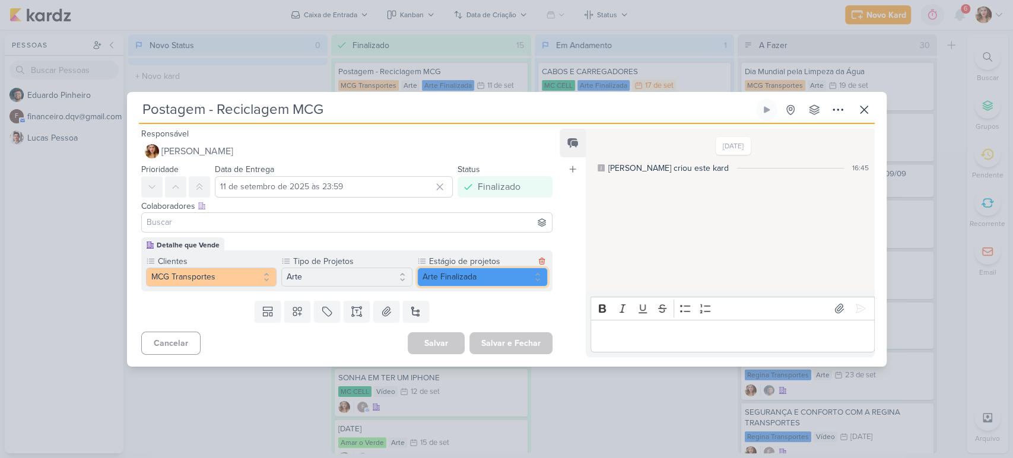
click at [460, 275] on button "Arte Finalizada" at bounding box center [482, 277] width 131 height 19
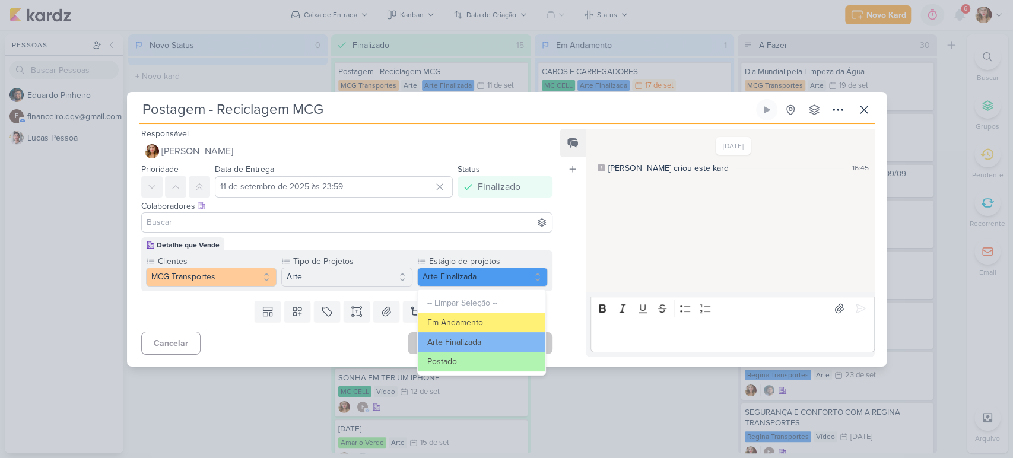
click at [348, 353] on div "Cancelar [GEOGRAPHIC_DATA] Salvar e Fechar Ctrl + Enter" at bounding box center [342, 342] width 431 height 30
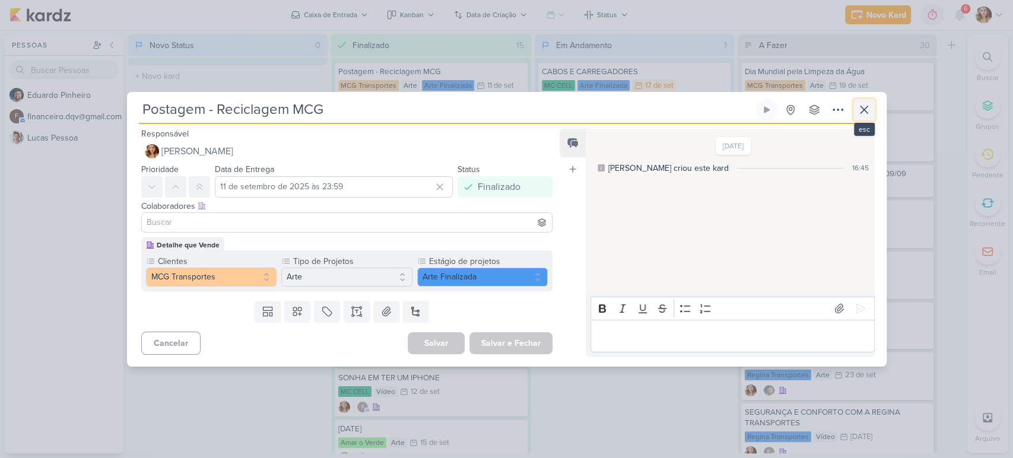
click at [869, 112] on icon at bounding box center [864, 110] width 14 height 14
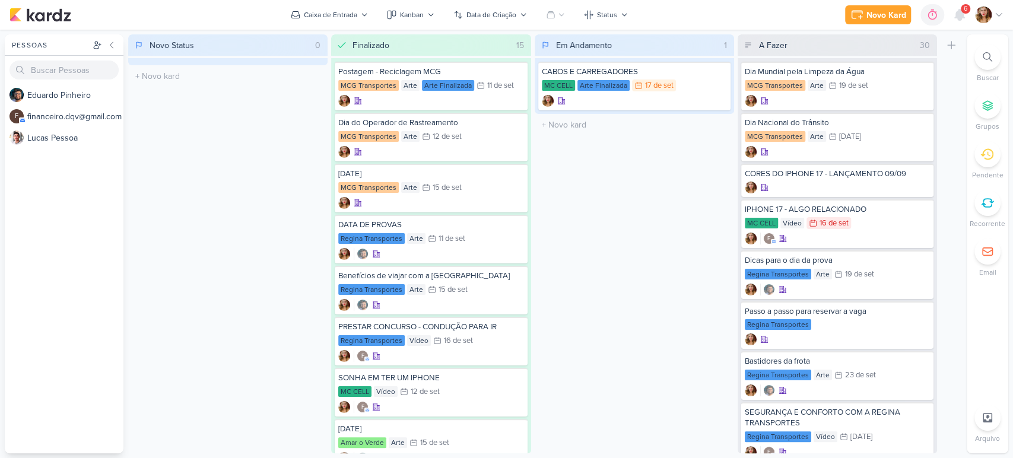
click at [988, 18] on img at bounding box center [983, 15] width 17 height 17
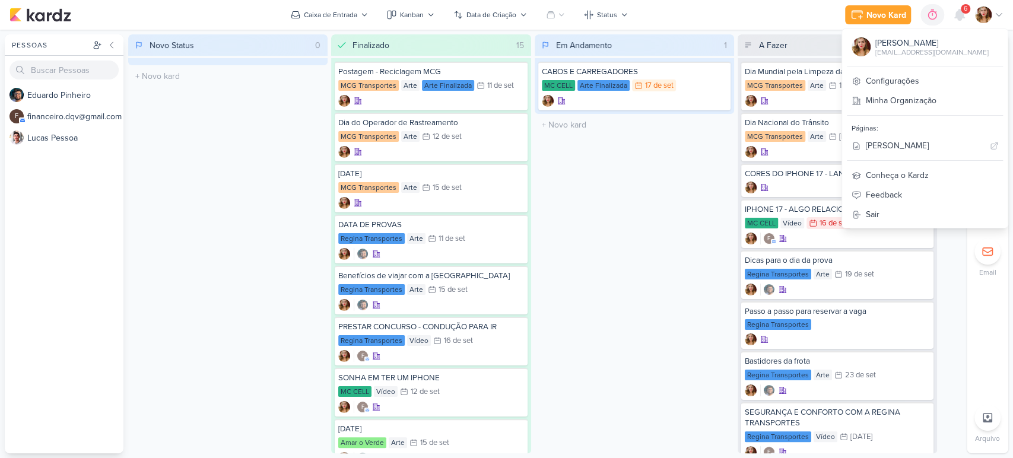
click at [617, 224] on div "Em Andamento 1 Mover Para Esquerda Mover Para Direita [GEOGRAPHIC_DATA] CABOS E…" at bounding box center [634, 243] width 199 height 419
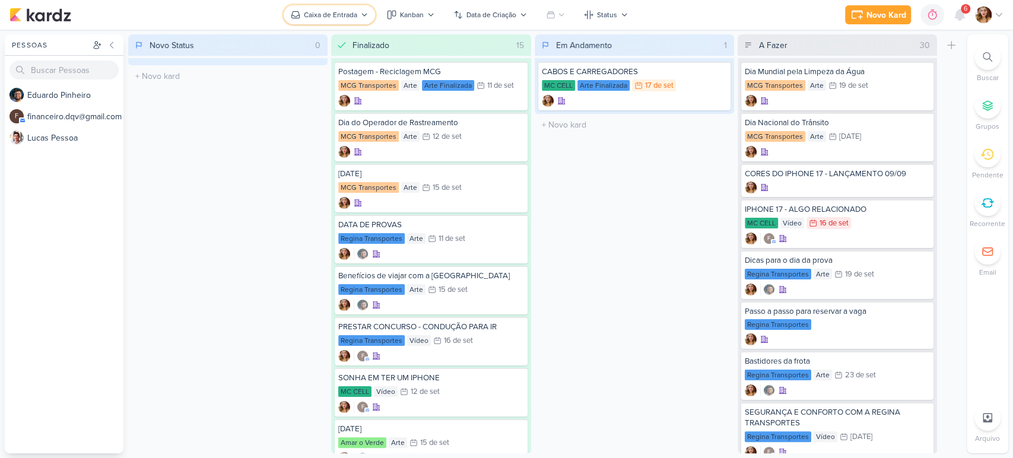
click at [341, 8] on button "Caixa de Entrada" at bounding box center [329, 14] width 91 height 19
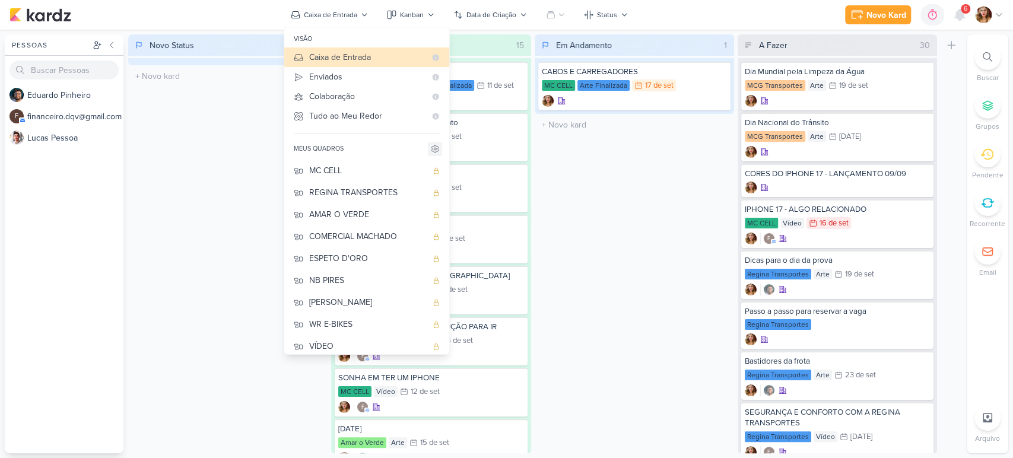
click at [437, 149] on icon at bounding box center [434, 148] width 9 height 9
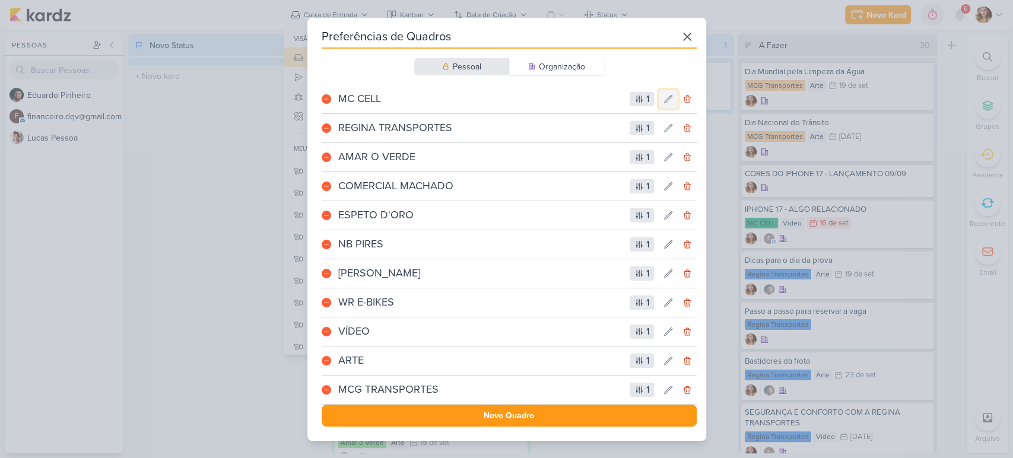
click at [666, 94] on button at bounding box center [668, 99] width 19 height 19
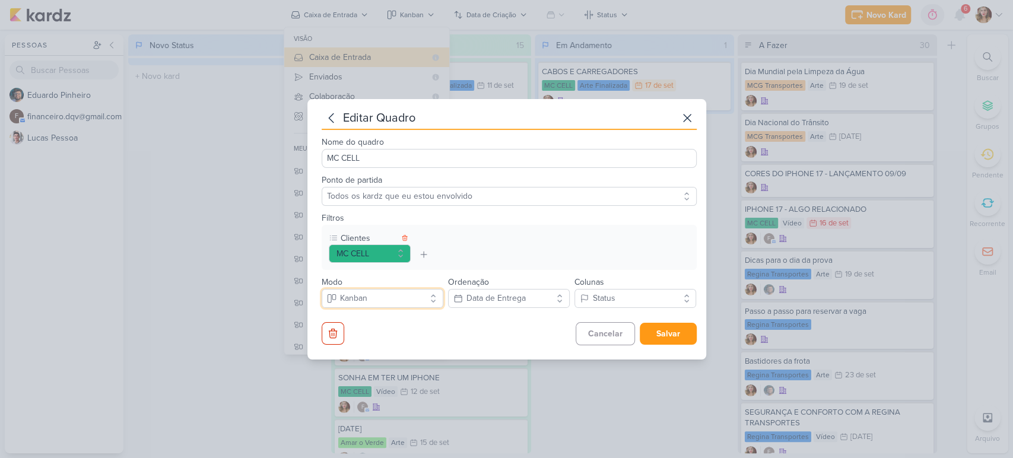
click at [414, 301] on button "Kanban" at bounding box center [383, 298] width 122 height 19
click at [610, 295] on div "Status" at bounding box center [604, 298] width 23 height 12
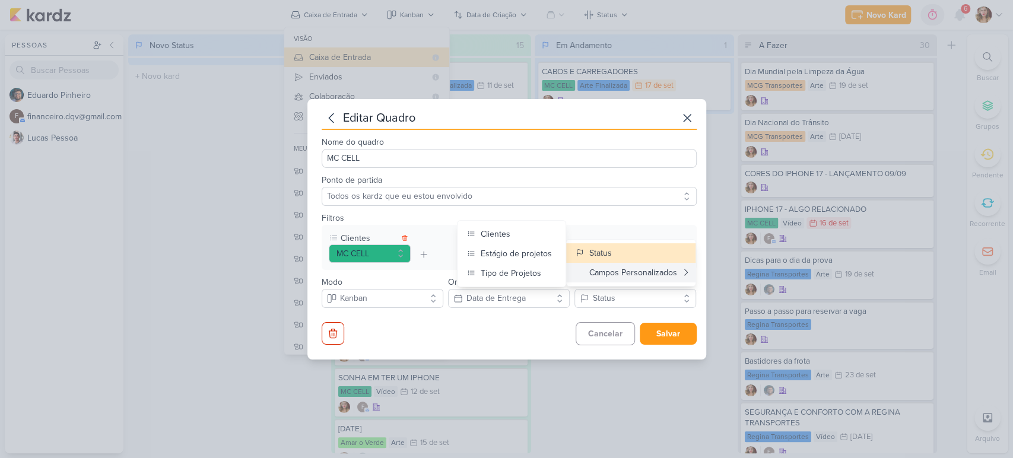
click at [661, 270] on div "Campos Personalizados" at bounding box center [625, 272] width 101 height 12
click at [514, 251] on div "Estágio de projetos" at bounding box center [515, 253] width 71 height 12
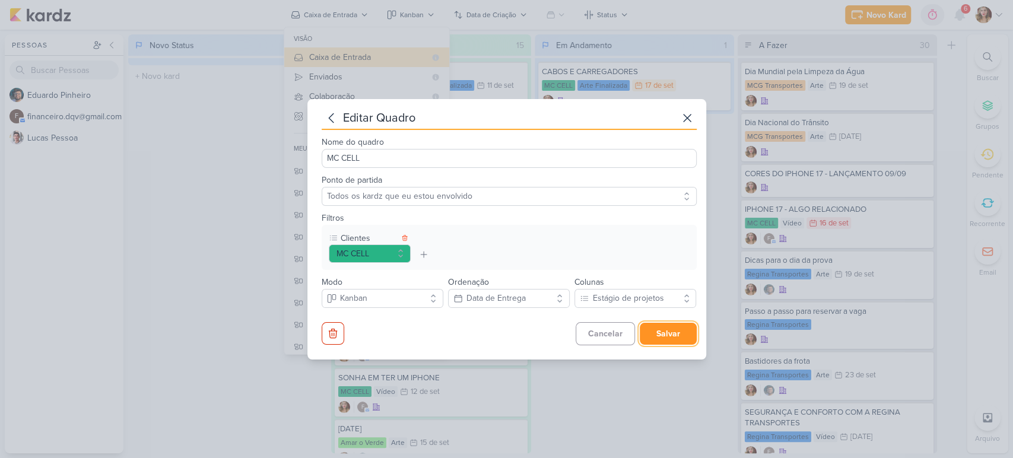
click at [663, 328] on button "Salvar" at bounding box center [668, 334] width 57 height 22
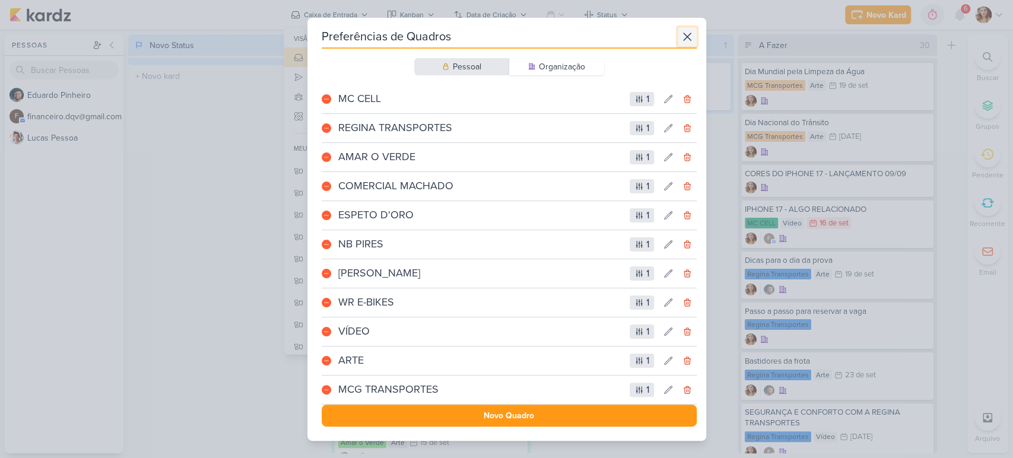
click at [685, 34] on icon at bounding box center [687, 37] width 14 height 14
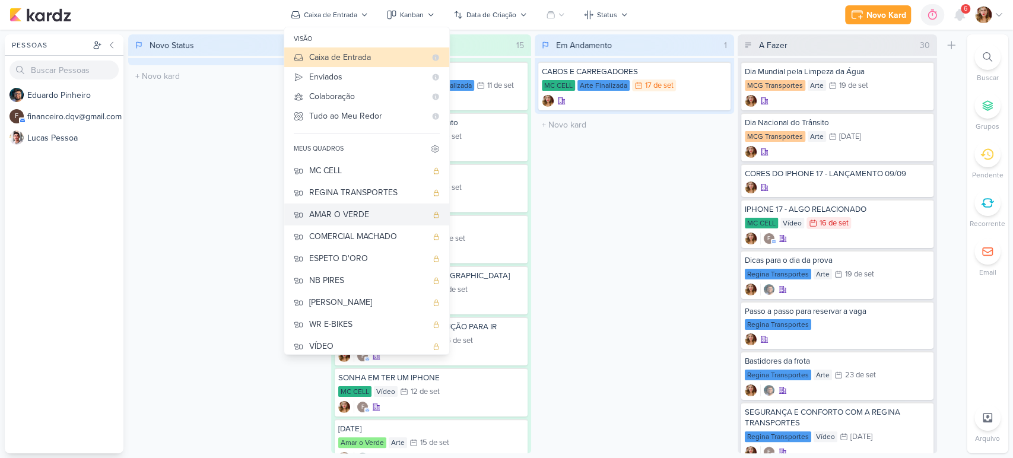
click at [353, 208] on div "AMAR O VERDE" at bounding box center [367, 214] width 117 height 12
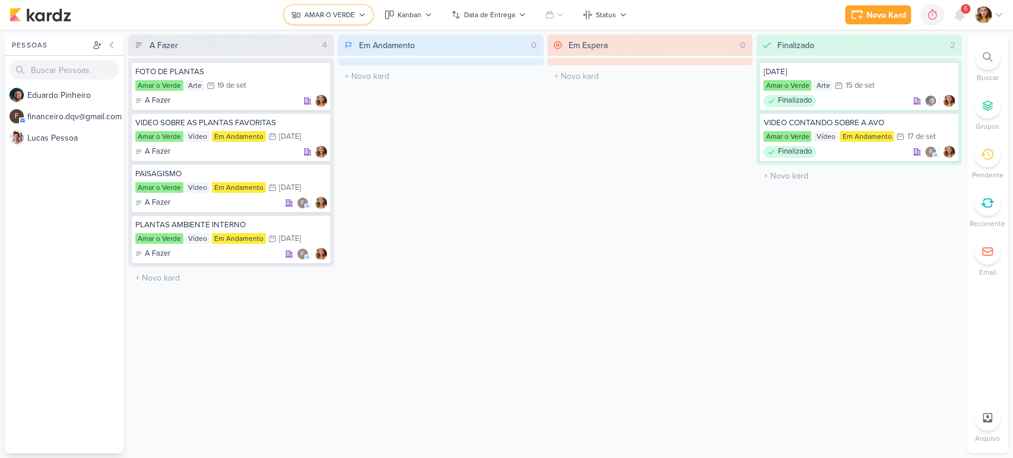
click at [339, 15] on div "AMAR O VERDE" at bounding box center [329, 14] width 50 height 11
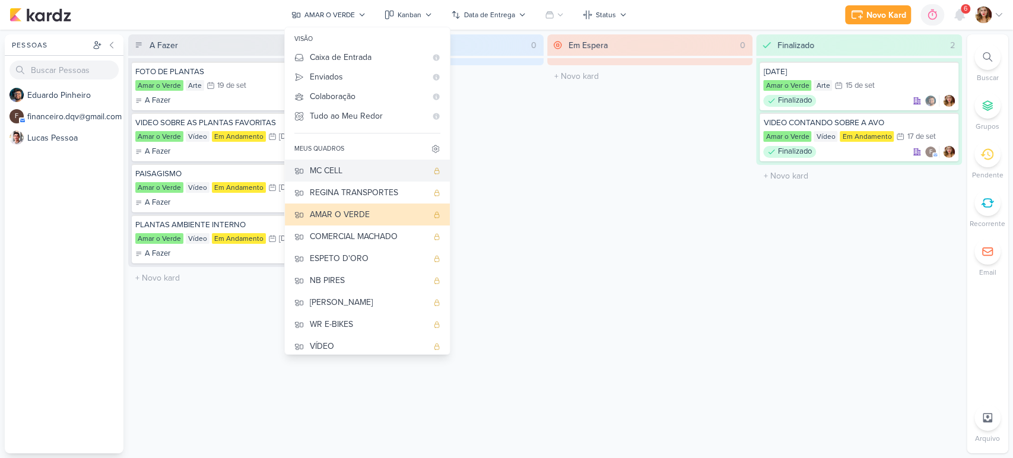
click at [367, 170] on div "MC CELL" at bounding box center [368, 170] width 117 height 12
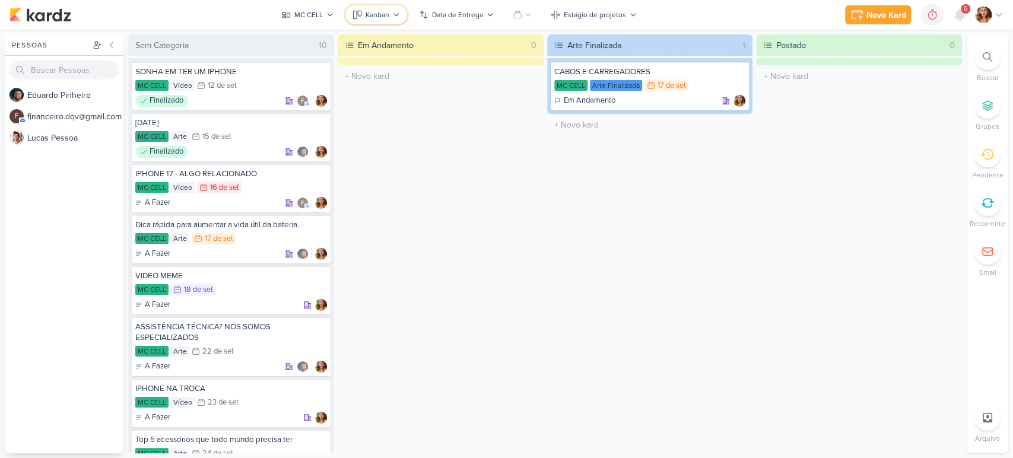
click at [374, 8] on button "Kanban" at bounding box center [376, 14] width 62 height 19
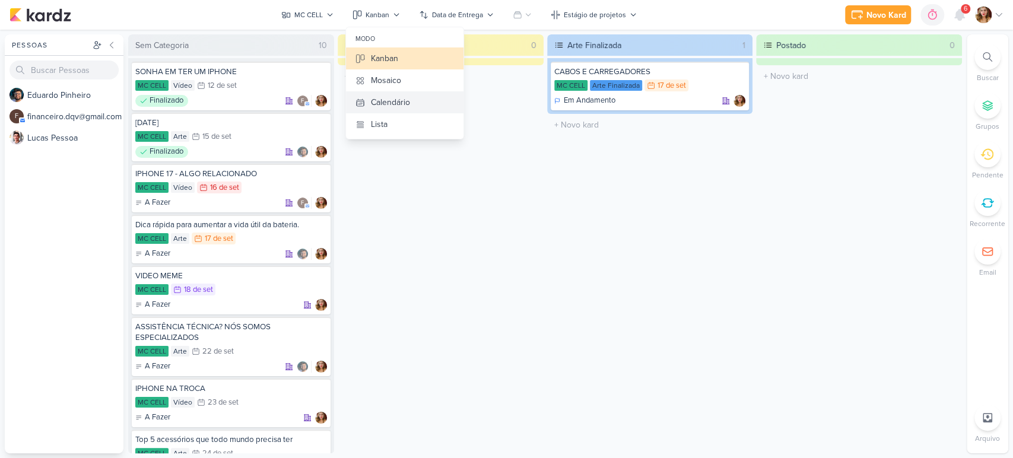
click at [414, 100] on button "Calendário" at bounding box center [404, 102] width 117 height 22
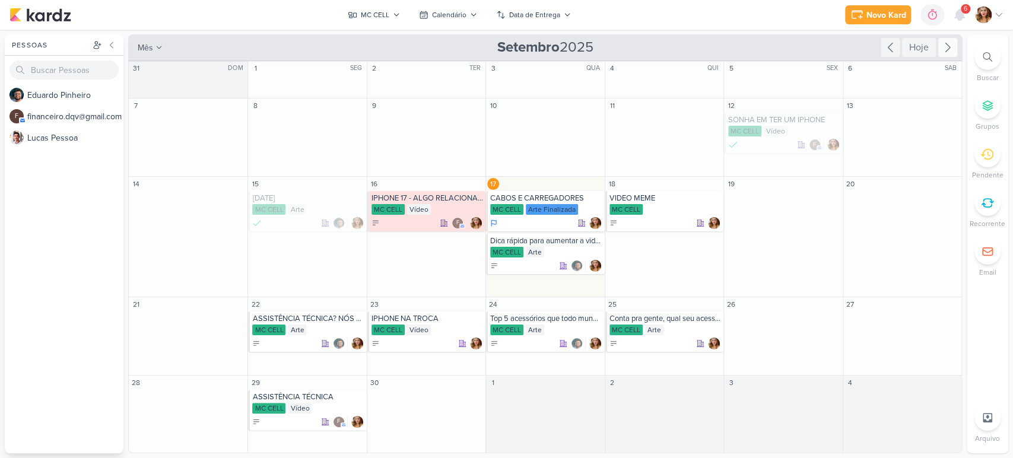
click at [951, 42] on icon at bounding box center [947, 47] width 14 height 14
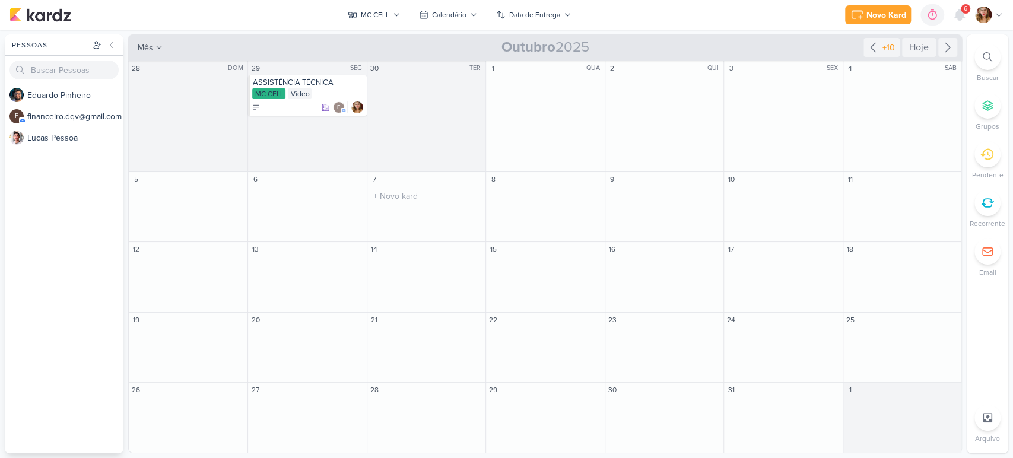
click at [435, 209] on div "7 O título do kard deve ter menos que 100 caracteres" at bounding box center [426, 207] width 119 height 71
click at [421, 194] on input "text" at bounding box center [426, 196] width 113 height 15
type input "x"
click at [408, 205] on div at bounding box center [427, 210] width 112 height 12
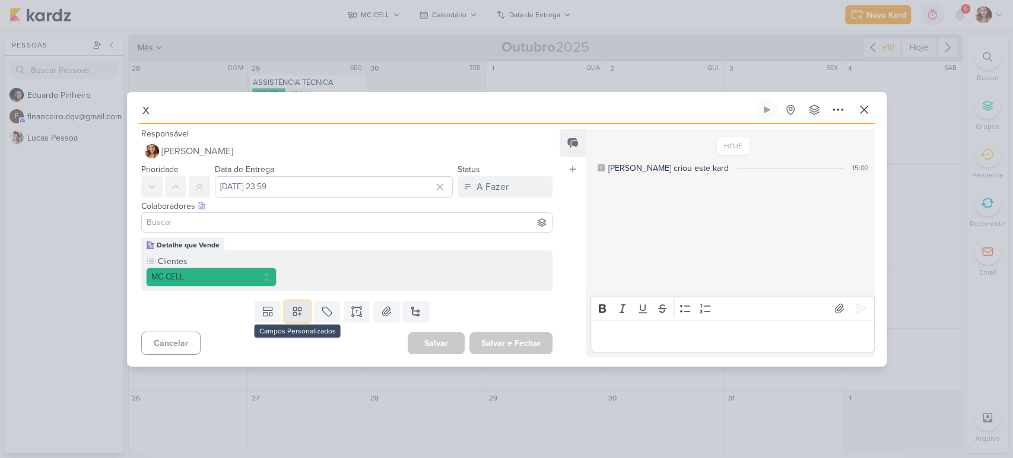
click at [296, 322] on button at bounding box center [297, 311] width 26 height 21
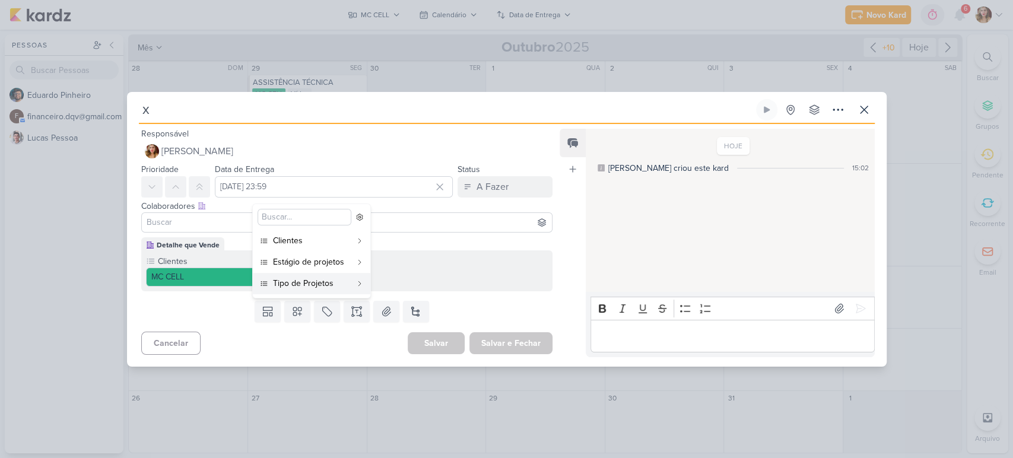
click at [202, 332] on div "Cancelar [GEOGRAPHIC_DATA] Salvar e Fechar Ctrl + Enter" at bounding box center [342, 342] width 431 height 30
click at [175, 112] on input "x" at bounding box center [446, 109] width 615 height 21
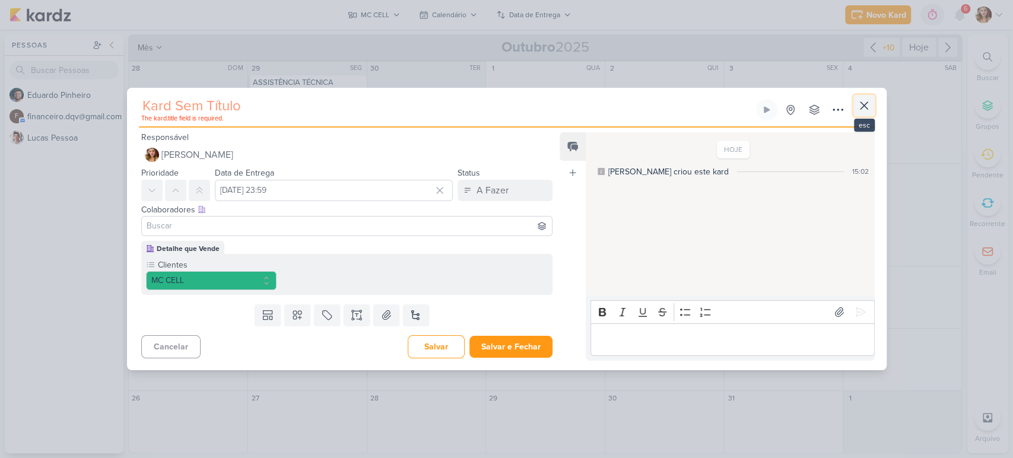
click at [857, 112] on icon at bounding box center [864, 105] width 14 height 14
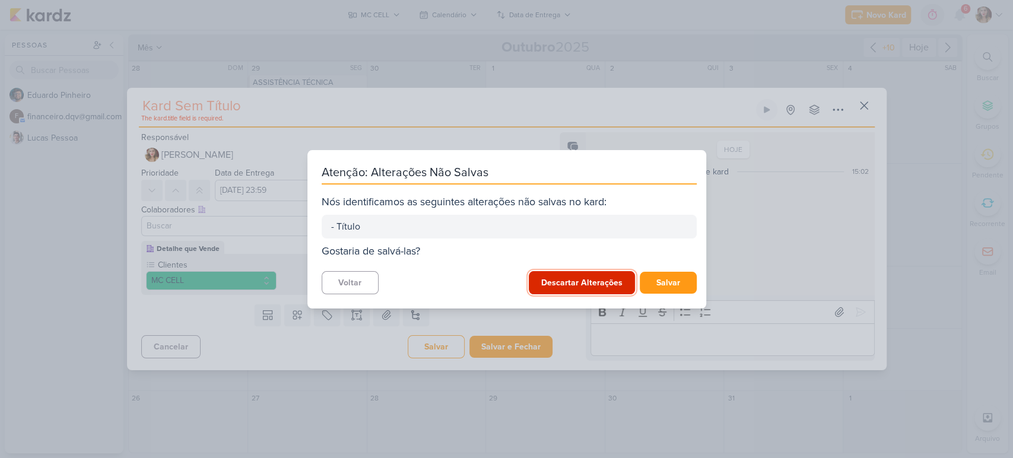
click at [599, 283] on button "Descartar Alterações" at bounding box center [582, 282] width 106 height 23
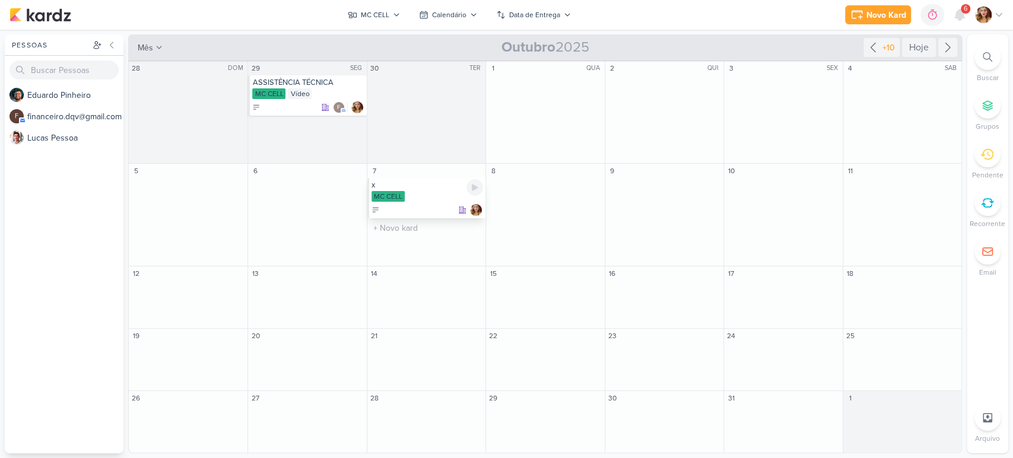
drag, startPoint x: 454, startPoint y: 190, endPoint x: 373, endPoint y: 207, distance: 83.0
click at [373, 207] on icon at bounding box center [375, 210] width 8 height 8
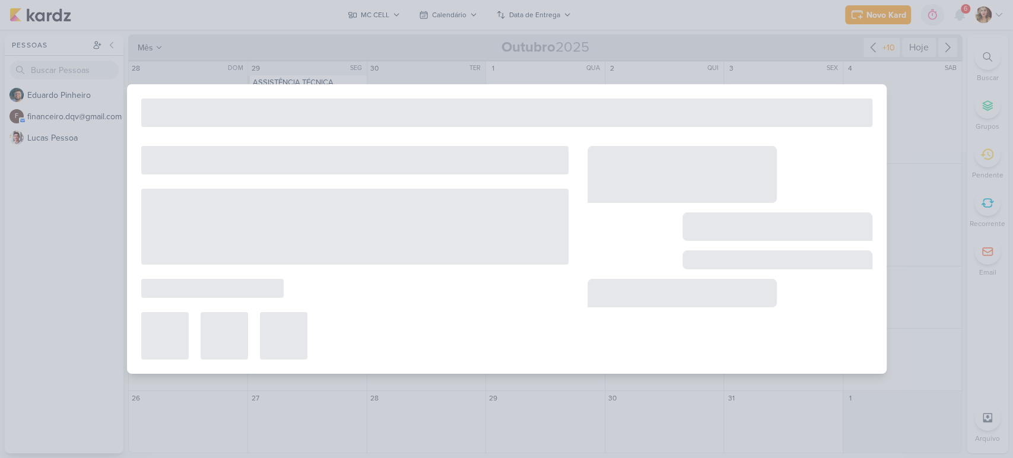
click at [373, 207] on div at bounding box center [354, 227] width 427 height 76
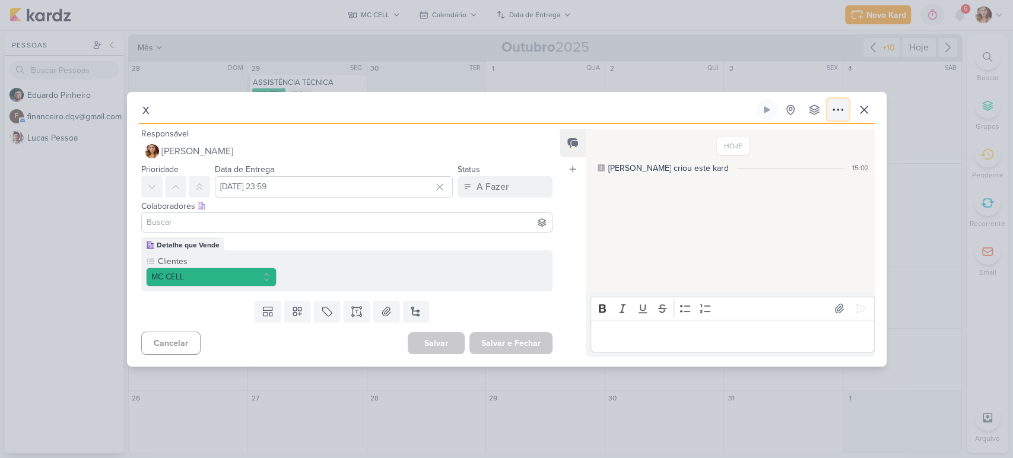
click at [841, 107] on icon at bounding box center [838, 110] width 14 height 14
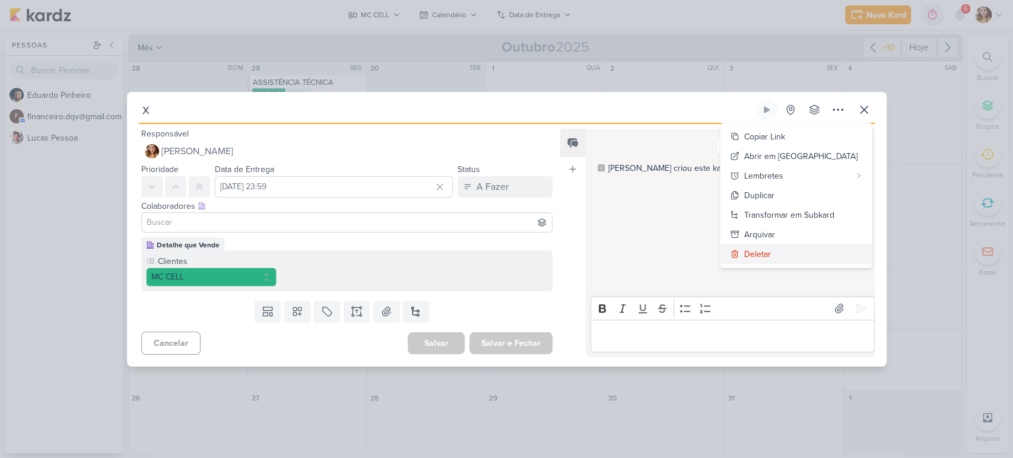
click at [771, 260] on button "Deletar" at bounding box center [795, 254] width 151 height 20
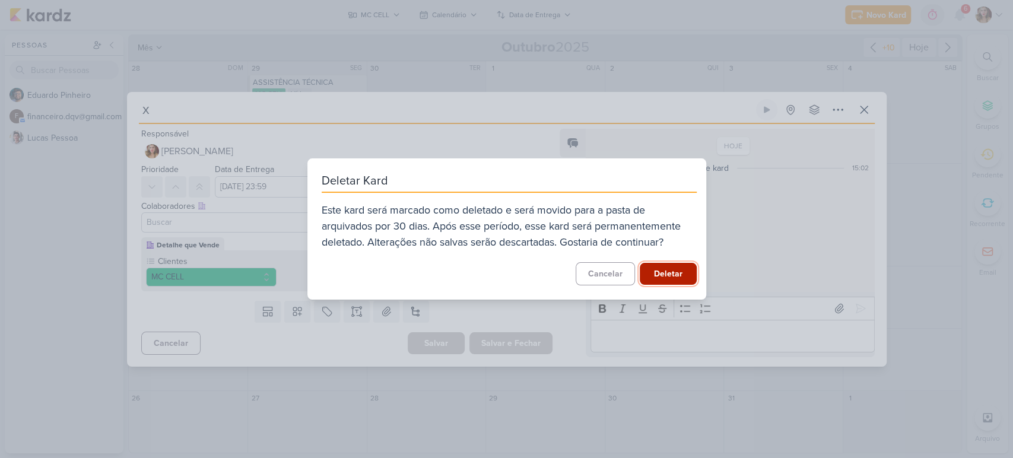
click at [691, 273] on button "Deletar" at bounding box center [668, 274] width 57 height 22
click at [691, 273] on div "Cancelar [GEOGRAPHIC_DATA]" at bounding box center [509, 273] width 375 height 23
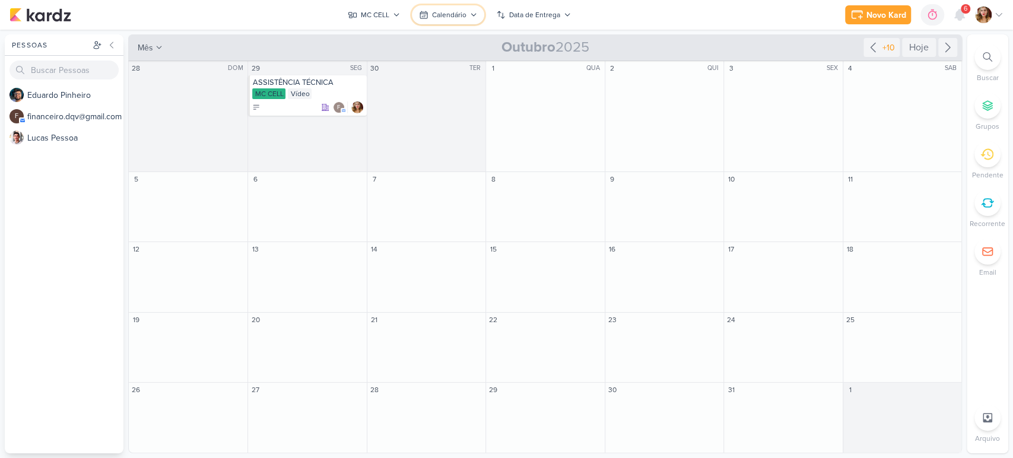
click at [437, 15] on div "Calendário" at bounding box center [449, 14] width 34 height 11
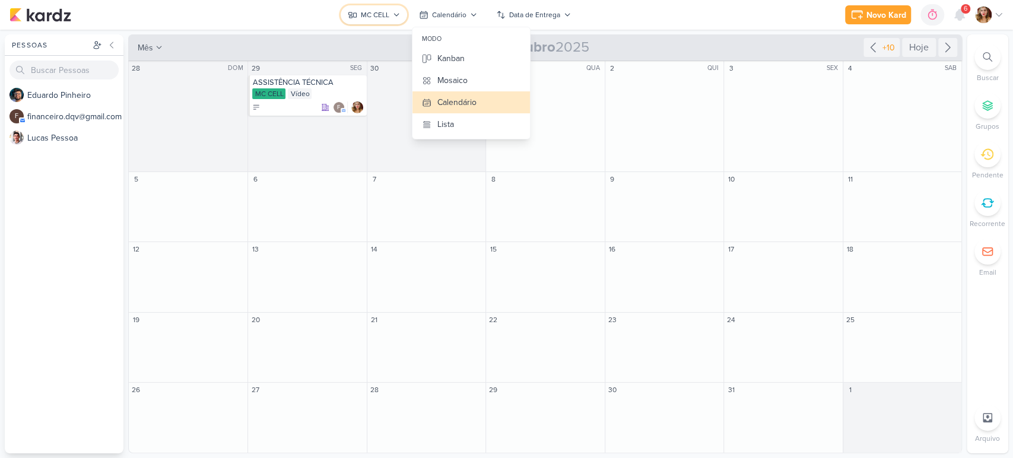
click at [375, 15] on div "MC CELL" at bounding box center [375, 14] width 28 height 11
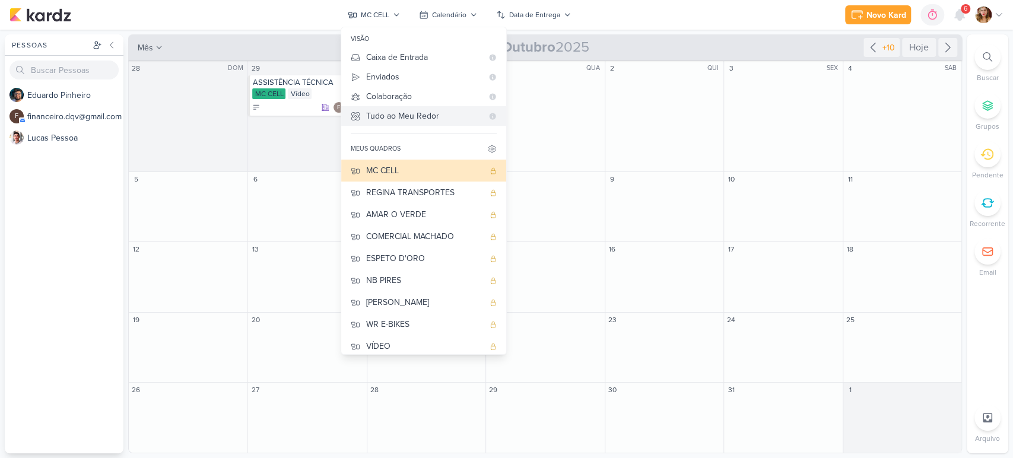
click at [460, 107] on Me-button "Tudo ao Meu Redor" at bounding box center [423, 116] width 165 height 20
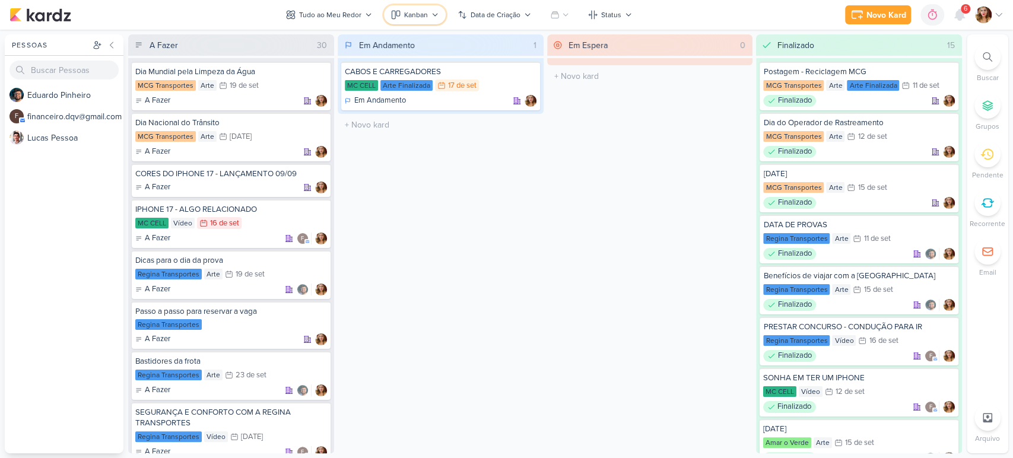
click at [402, 11] on button "Kanban" at bounding box center [415, 14] width 62 height 19
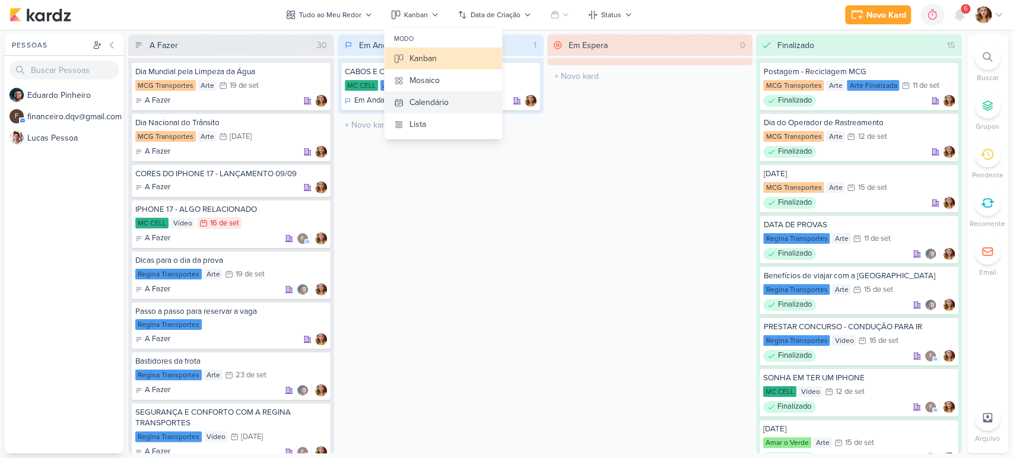
click at [469, 104] on button "Calendário" at bounding box center [442, 102] width 117 height 22
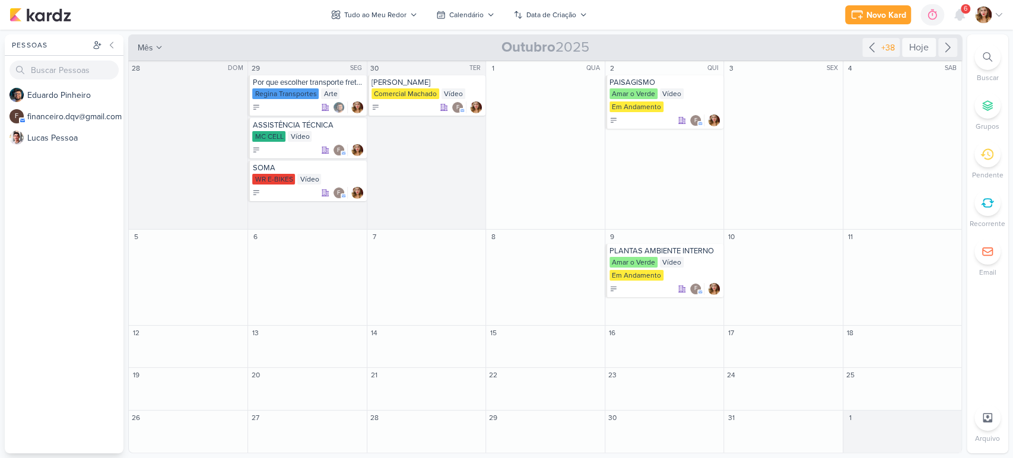
click at [917, 47] on div "Hoje" at bounding box center [919, 47] width 34 height 19
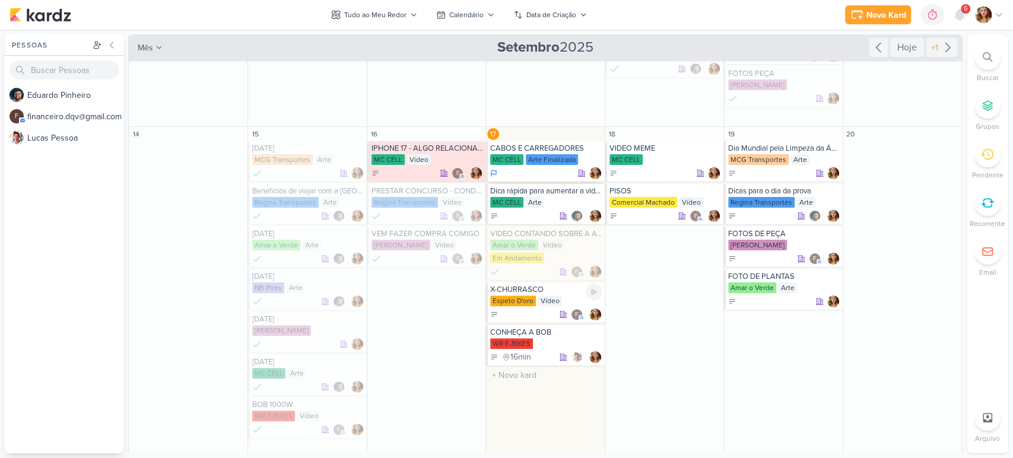
scroll to position [132, 0]
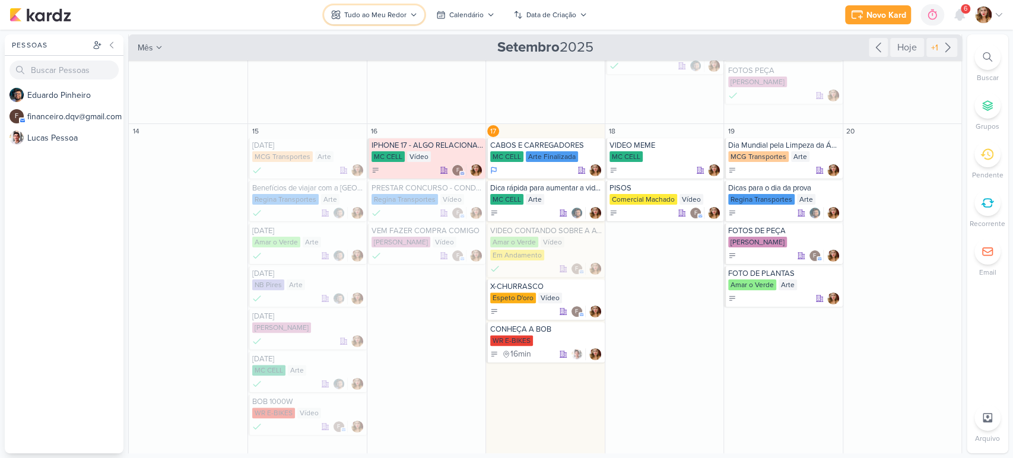
click at [396, 7] on button "Tudo ao Meu Redor" at bounding box center [374, 14] width 100 height 19
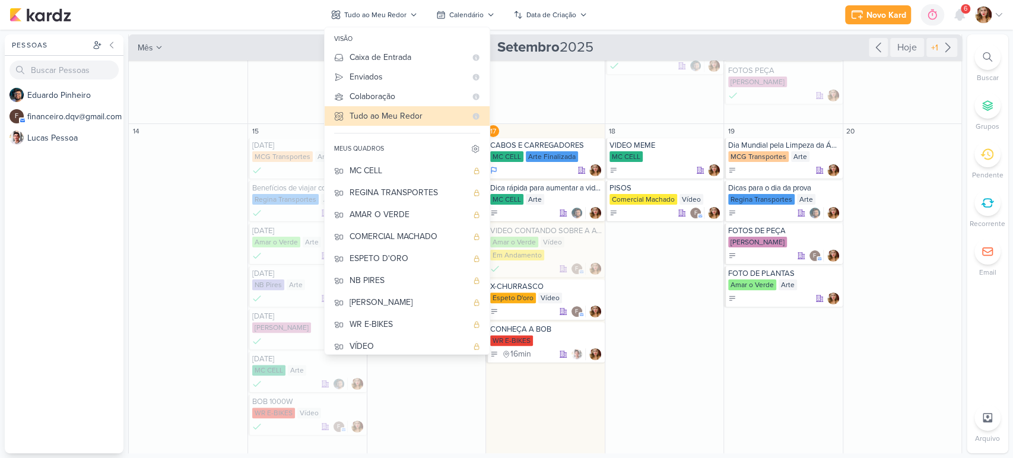
click at [764, 27] on div "Novo Kard Ctrl + k 0h0m Sessão desligada... Hoje 0h0m Semana 0h0m Mês 0h0m" at bounding box center [506, 15] width 994 height 30
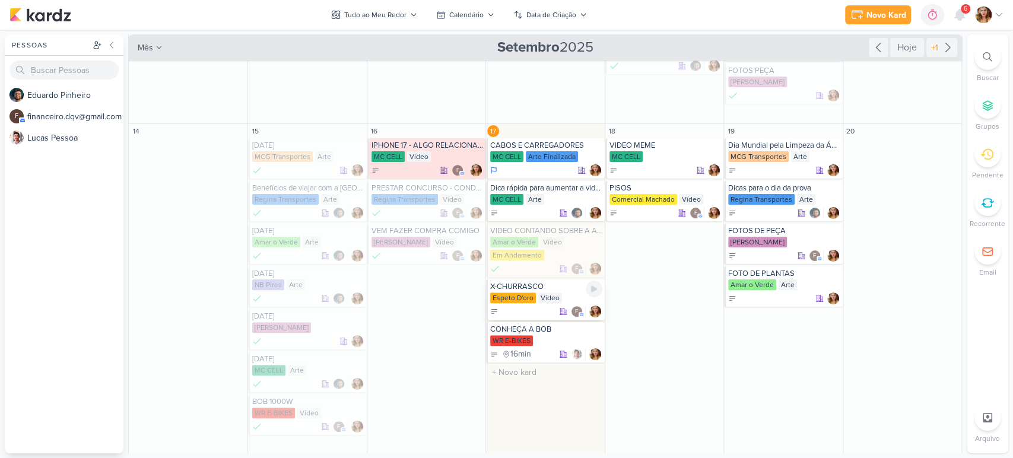
click at [555, 298] on div "Vídeo" at bounding box center [550, 297] width 24 height 11
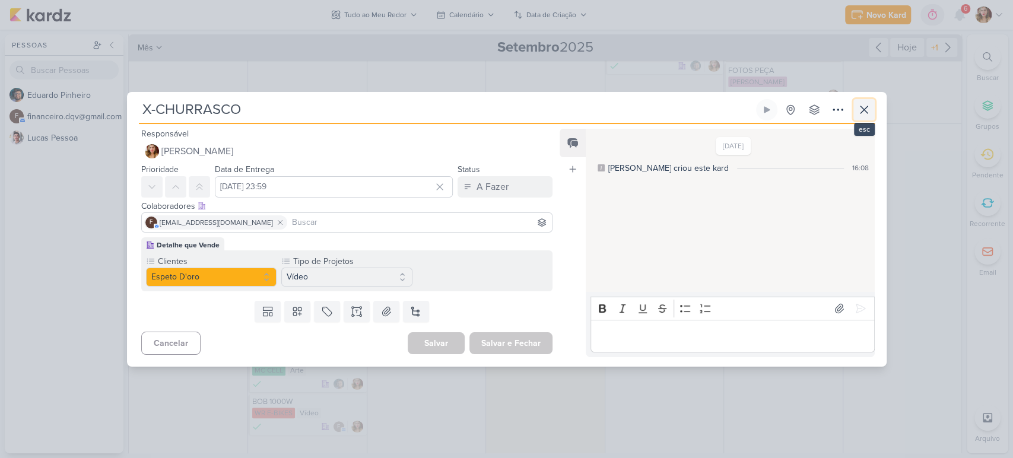
click at [869, 106] on icon at bounding box center [864, 110] width 14 height 14
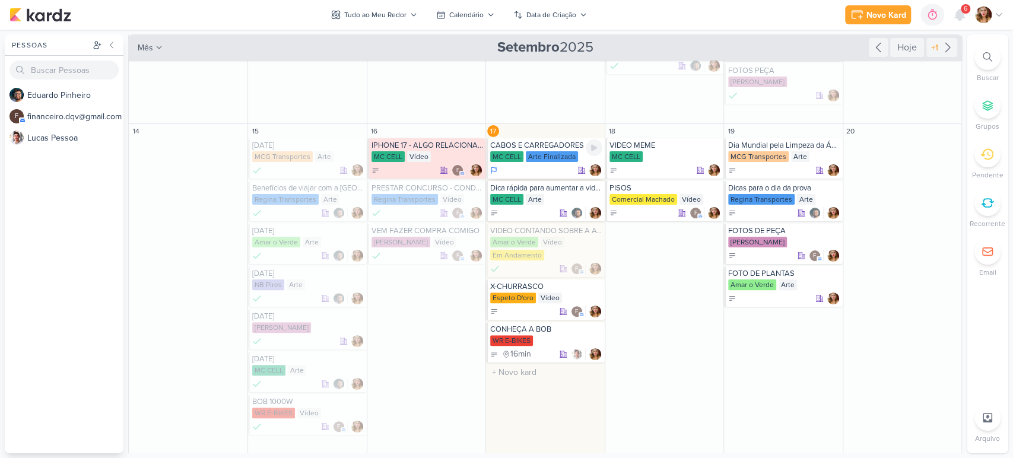
click at [511, 168] on div at bounding box center [546, 170] width 112 height 12
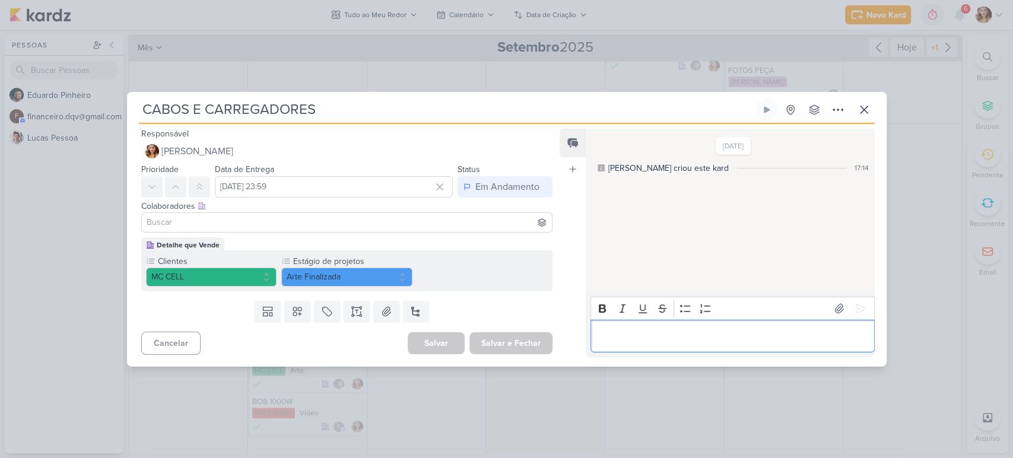
click at [689, 326] on div "Editor editing area: main" at bounding box center [732, 336] width 284 height 33
click at [866, 110] on icon at bounding box center [864, 110] width 14 height 14
